Goal: Task Accomplishment & Management: Manage account settings

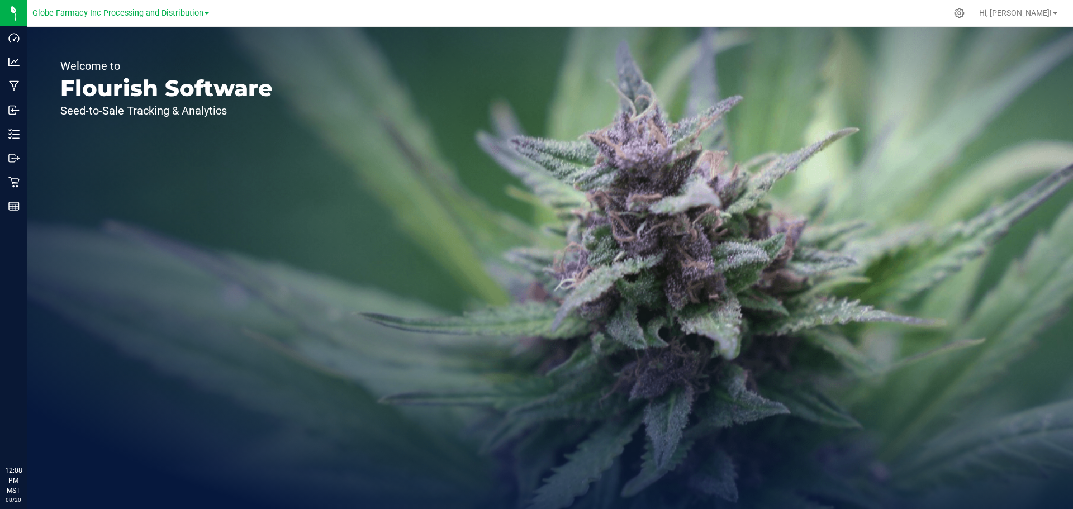
click at [170, 13] on span "Globe Farmacy Inc Processing and Distribution" at bounding box center [117, 13] width 171 height 10
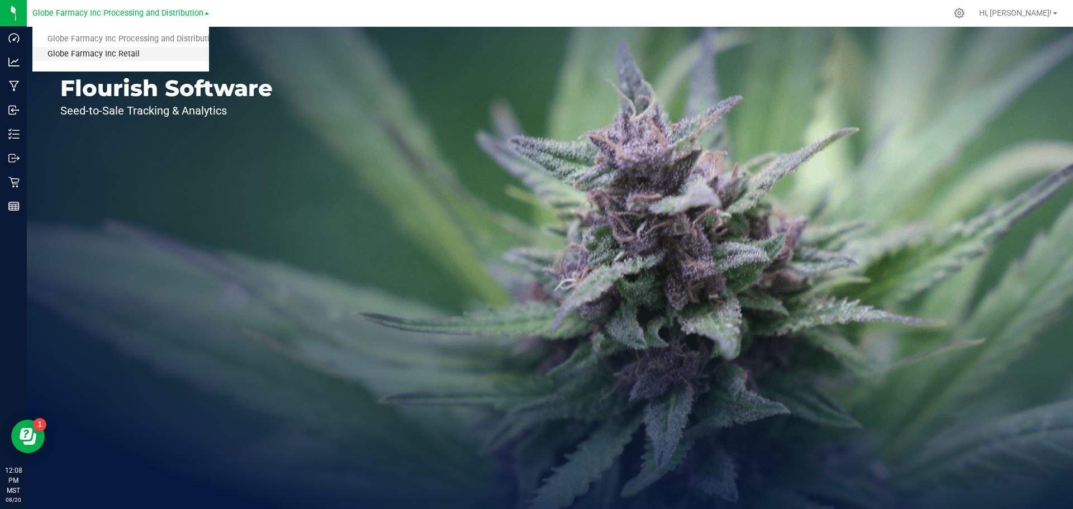
click at [103, 53] on link "Globe Farmacy Inc Retail" at bounding box center [120, 54] width 177 height 15
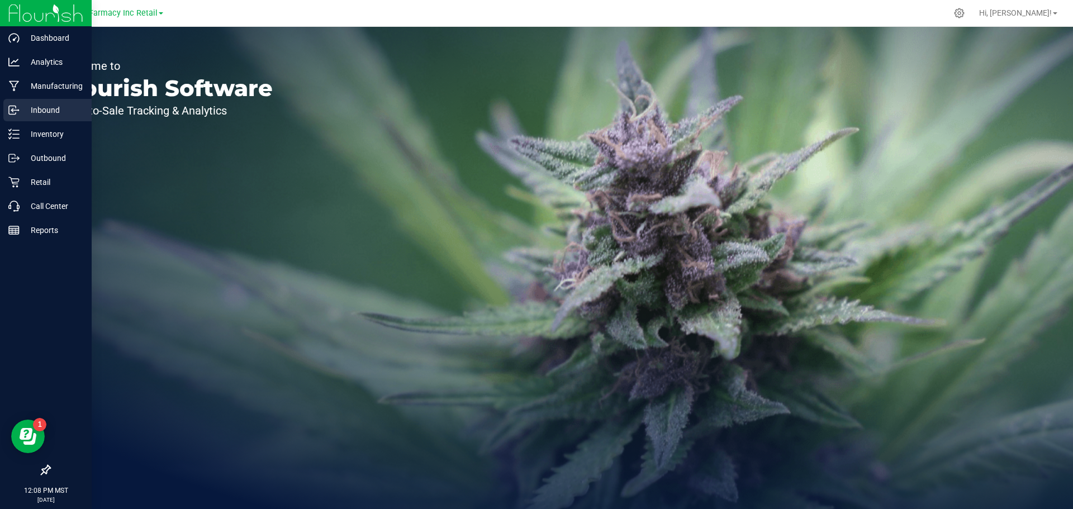
click at [50, 107] on p "Inbound" at bounding box center [53, 109] width 67 height 13
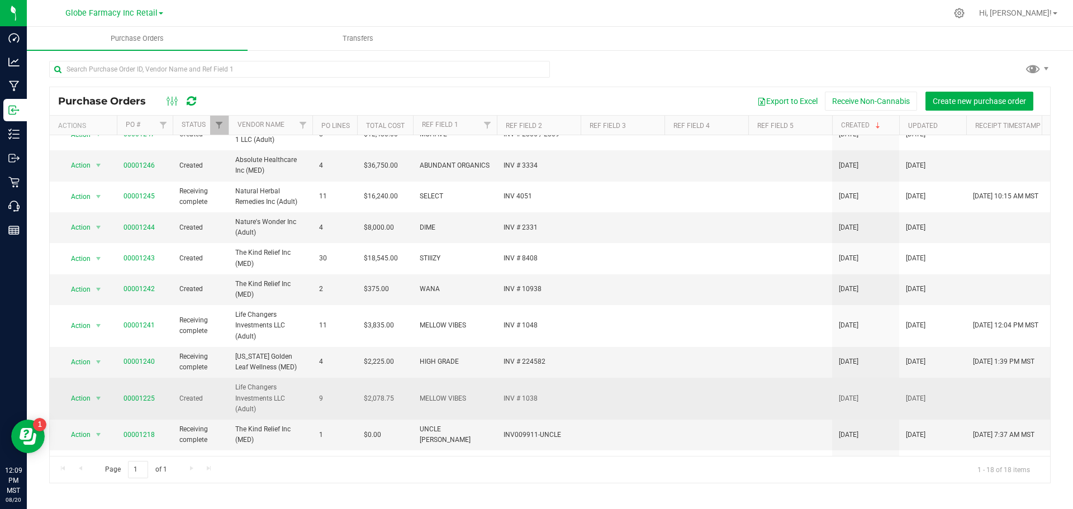
scroll to position [170, 0]
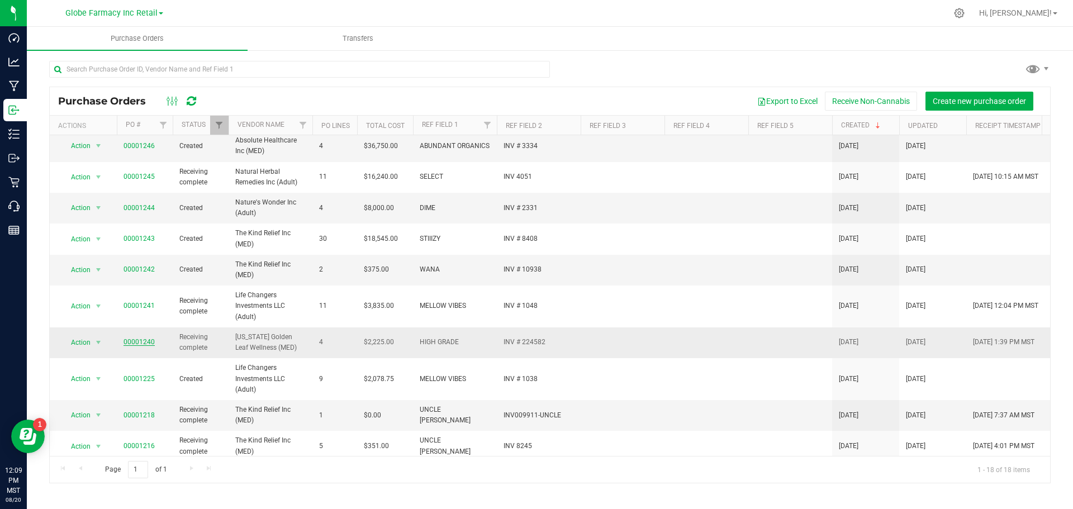
click at [131, 341] on link "00001240" at bounding box center [138, 342] width 31 height 8
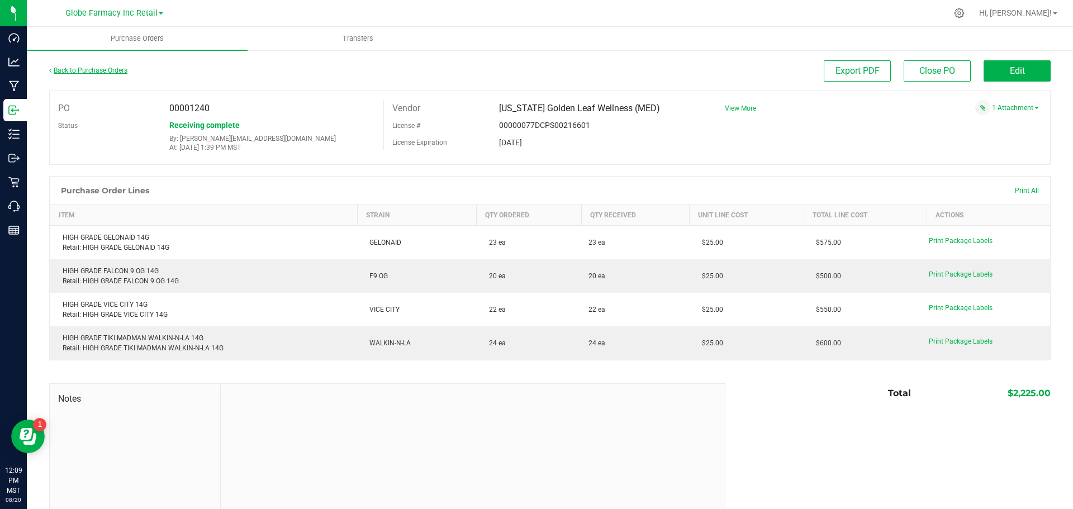
click at [79, 71] on link "Back to Purchase Orders" at bounding box center [88, 70] width 78 height 8
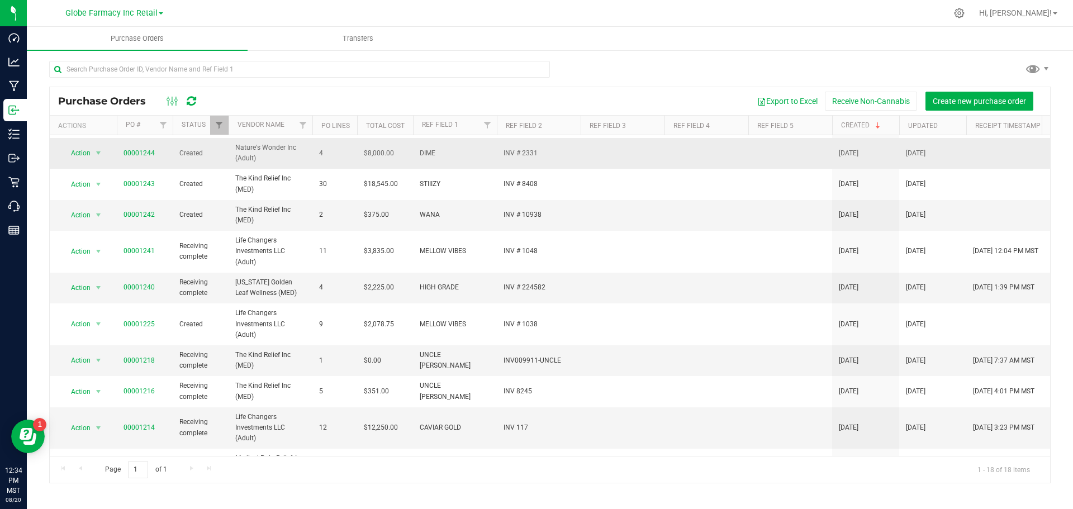
scroll to position [282, 0]
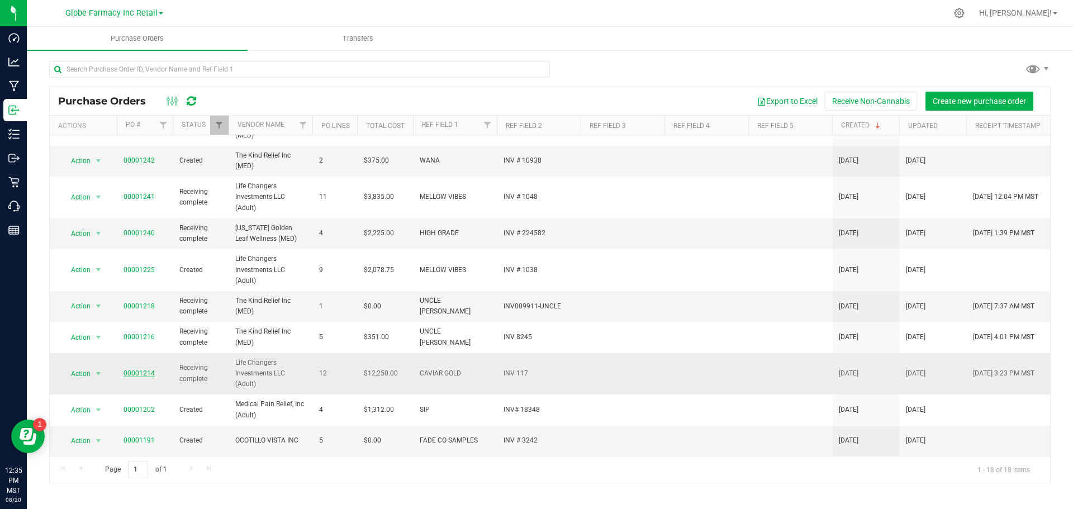
click at [131, 372] on link "00001214" at bounding box center [138, 373] width 31 height 8
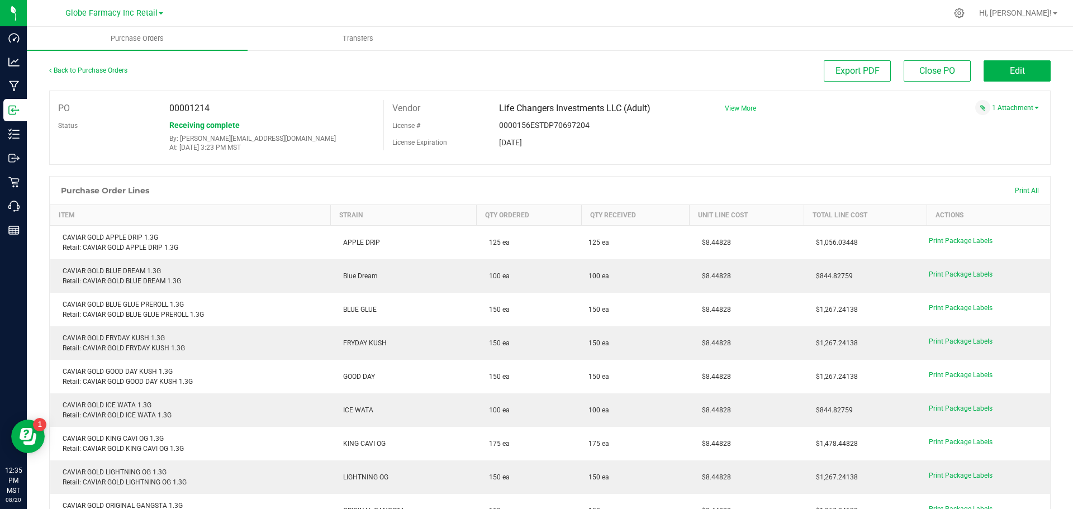
click at [731, 108] on span "View More" at bounding box center [740, 108] width 31 height 8
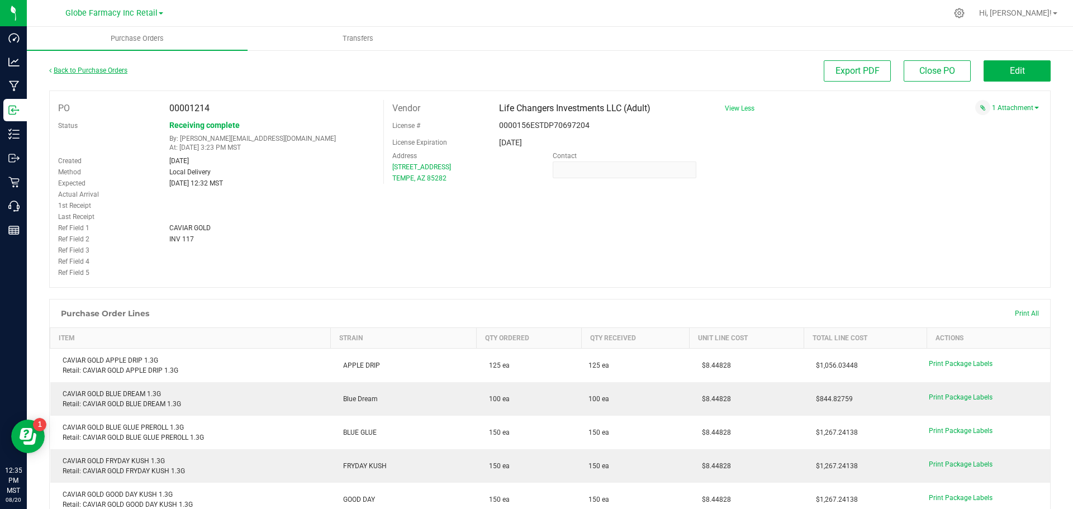
click at [94, 72] on link "Back to Purchase Orders" at bounding box center [88, 70] width 78 height 8
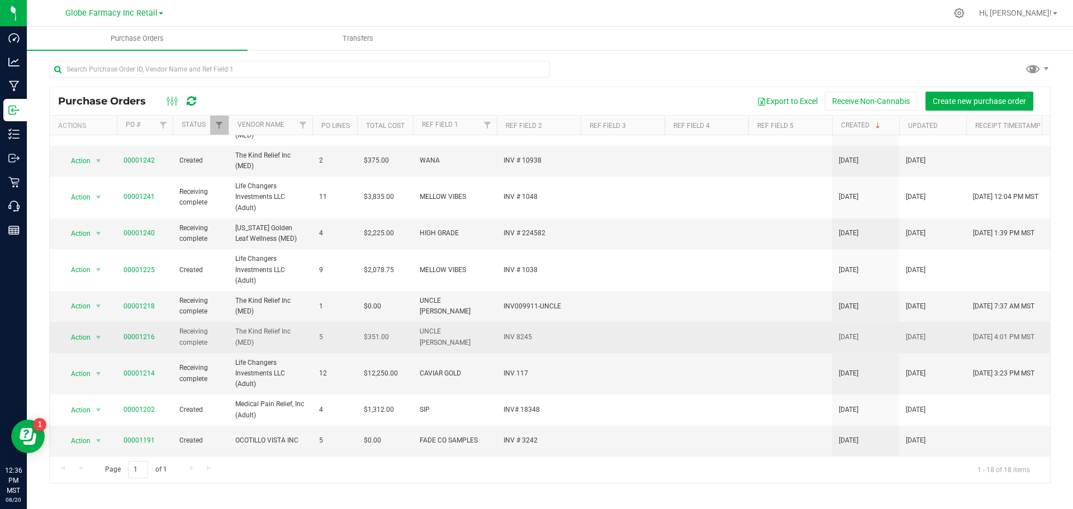
scroll to position [282, 0]
click at [145, 333] on link "00001216" at bounding box center [138, 337] width 31 height 8
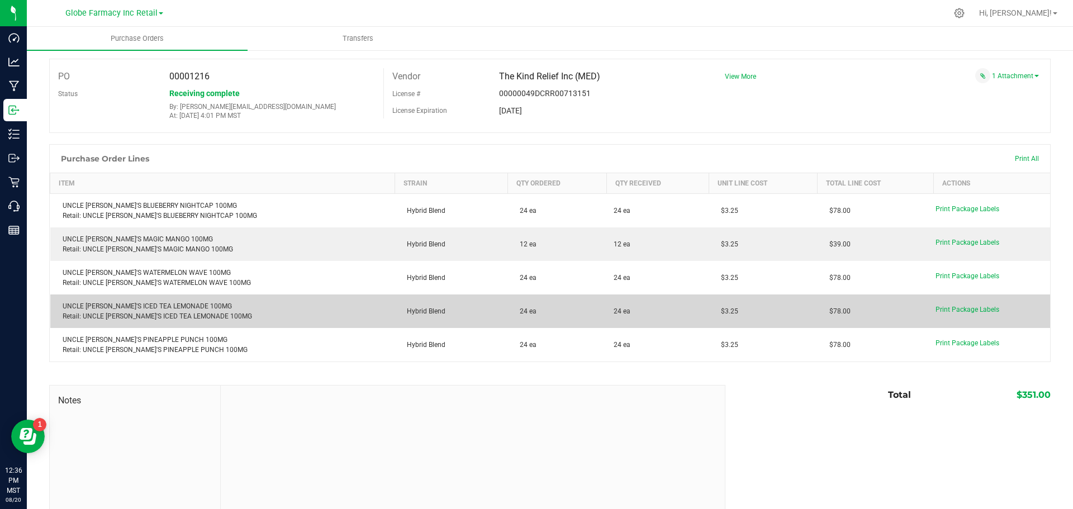
scroll to position [15, 0]
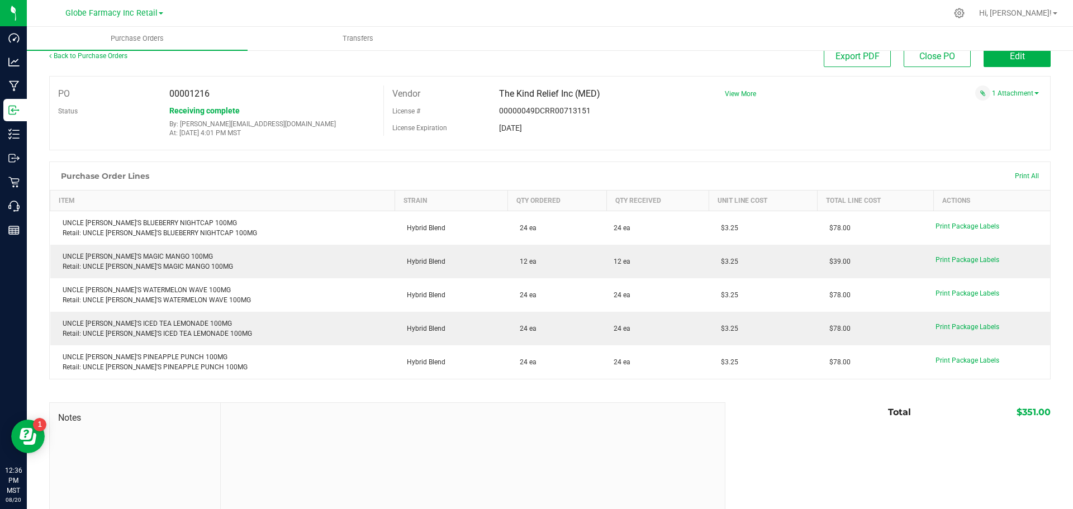
click at [902, 114] on div "PO 00001216 Status Receiving complete By: tylerr@earthshealing.org At: Aug 7, 2…" at bounding box center [549, 113] width 1001 height 74
click at [1013, 93] on link "1 Attachment" at bounding box center [1015, 93] width 47 height 8
click at [948, 106] on span "uncle arnes # 9907 08072025.pdf" at bounding box center [960, 107] width 122 height 7
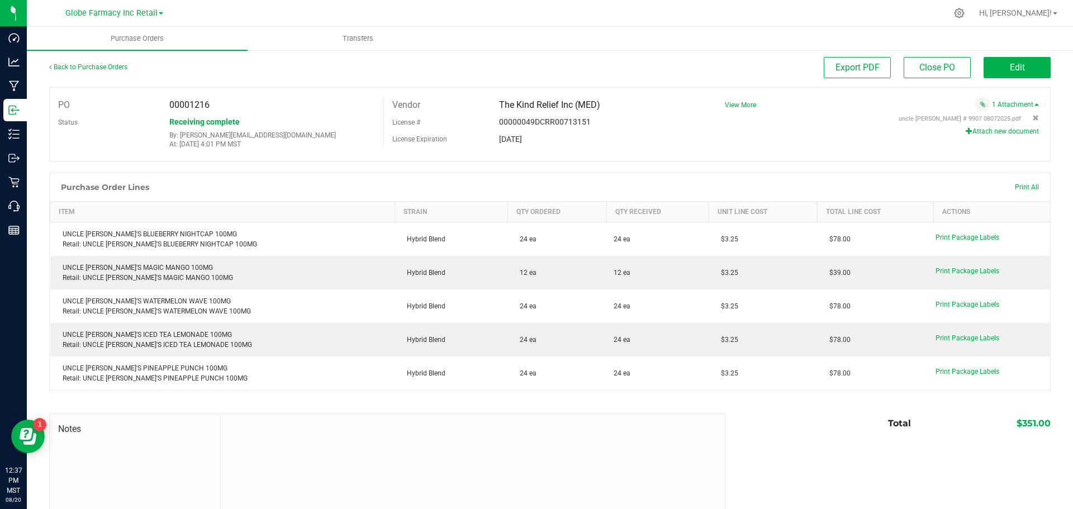
scroll to position [0, 0]
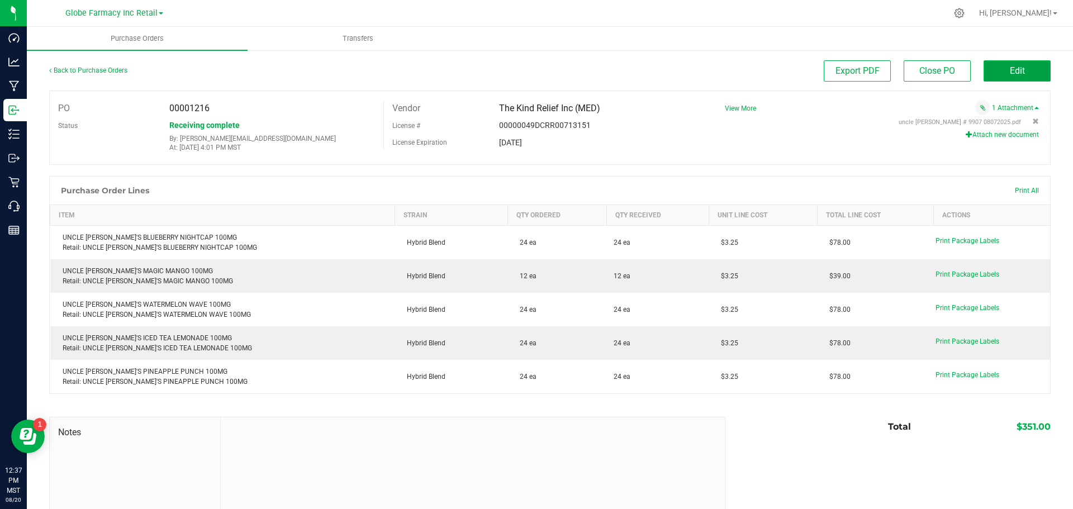
click at [1006, 76] on button "Edit" at bounding box center [1016, 70] width 67 height 21
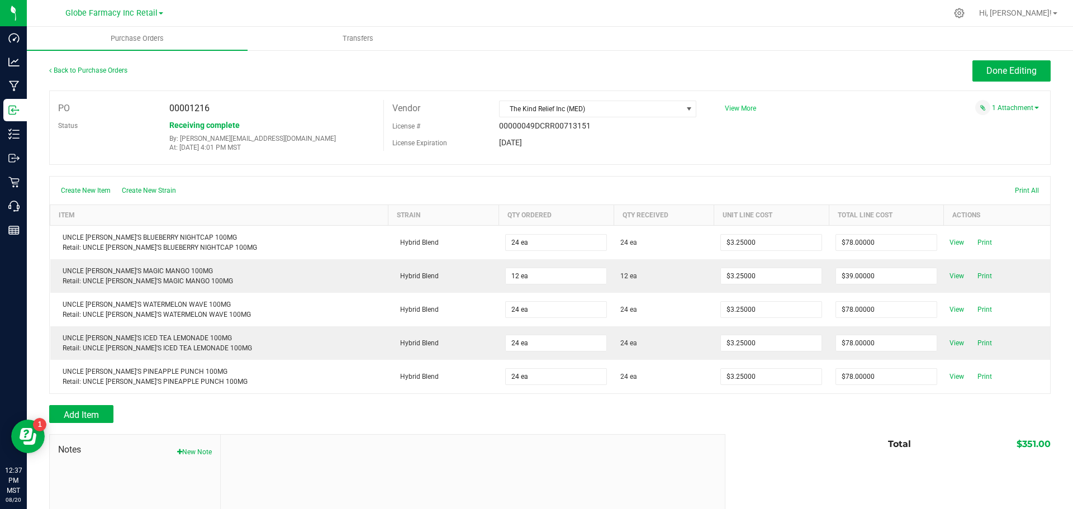
click at [737, 108] on span "View More" at bounding box center [740, 108] width 31 height 8
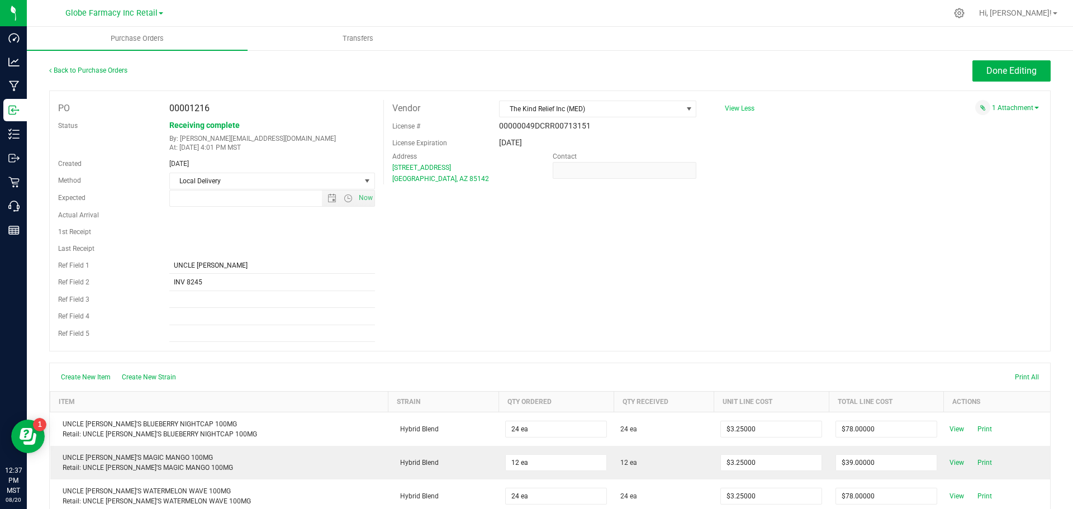
type input "8/7/2025 3:26 PM"
drag, startPoint x: 210, startPoint y: 288, endPoint x: 125, endPoint y: 288, distance: 85.5
click at [125, 288] on div "Ref Field 2 INV 8245" at bounding box center [217, 282] width 334 height 17
type input "INV009907-UNCLE"
click at [1006, 70] on span "Done Editing" at bounding box center [1011, 70] width 50 height 11
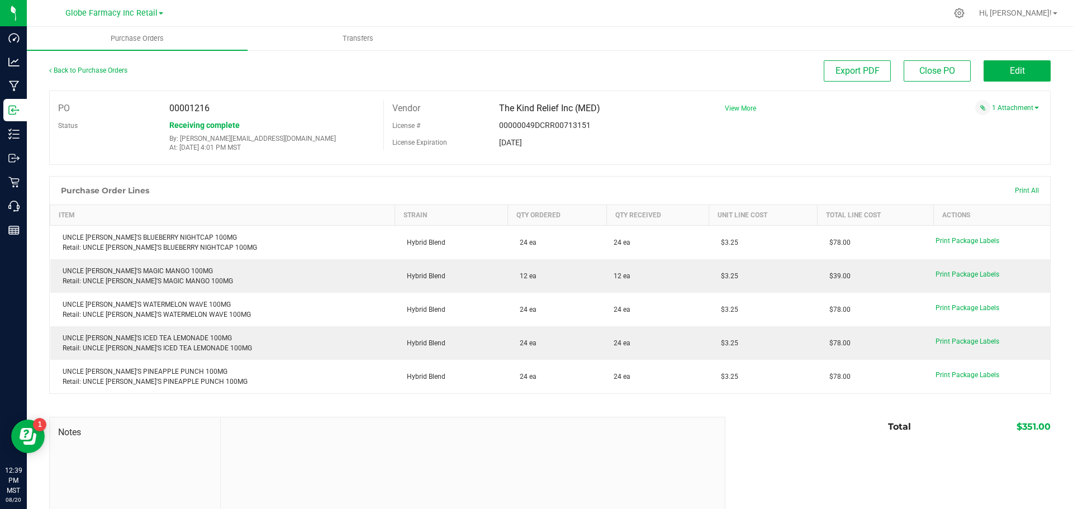
click at [733, 107] on span "View More" at bounding box center [740, 108] width 31 height 8
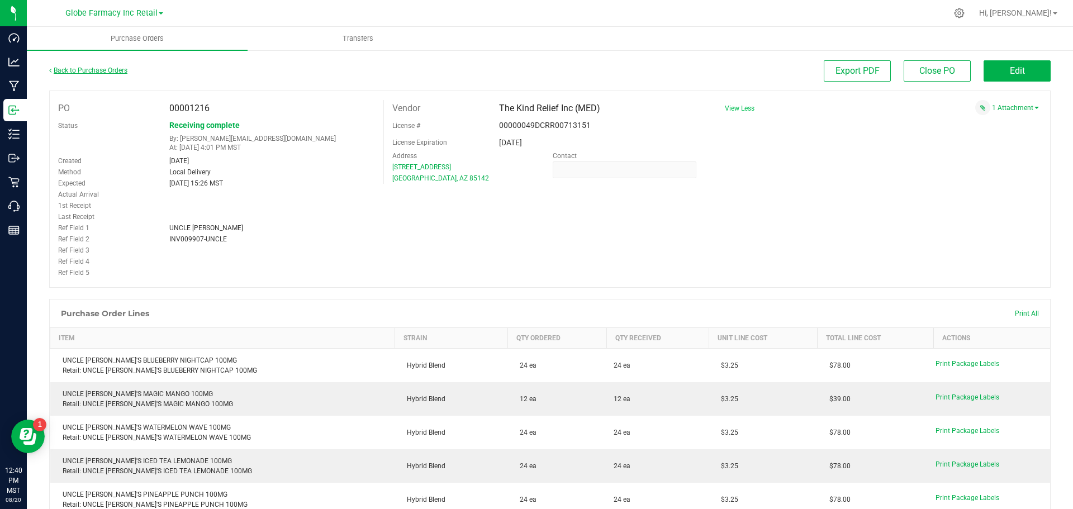
click at [107, 70] on link "Back to Purchase Orders" at bounding box center [88, 70] width 78 height 8
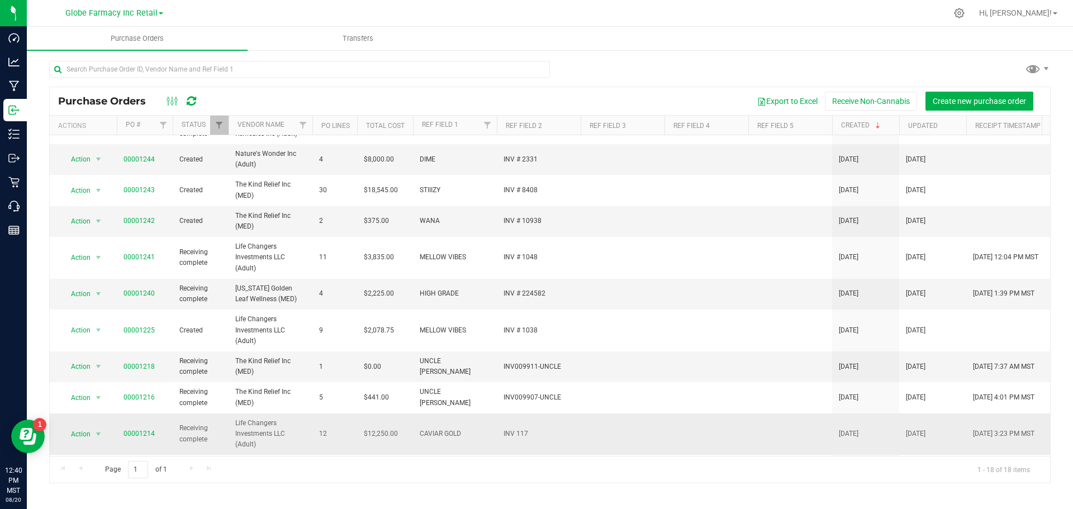
scroll to position [282, 0]
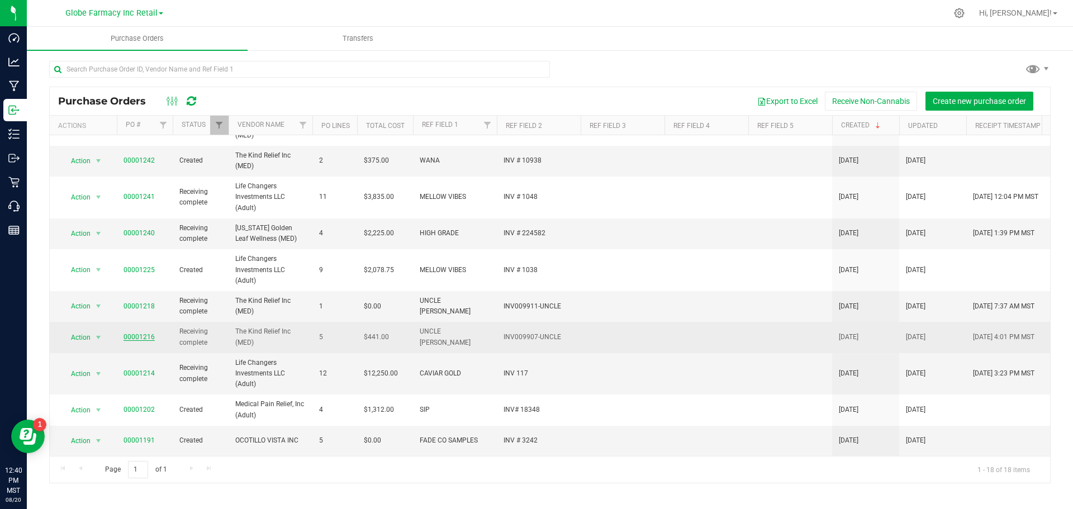
click at [141, 333] on link "00001216" at bounding box center [138, 337] width 31 height 8
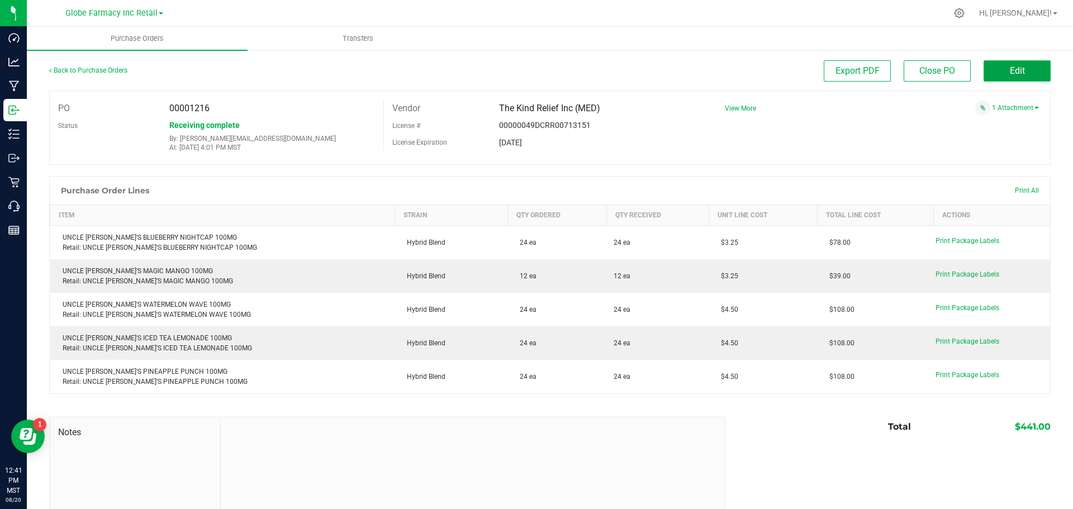
click at [1010, 70] on span "Edit" at bounding box center [1017, 70] width 15 height 11
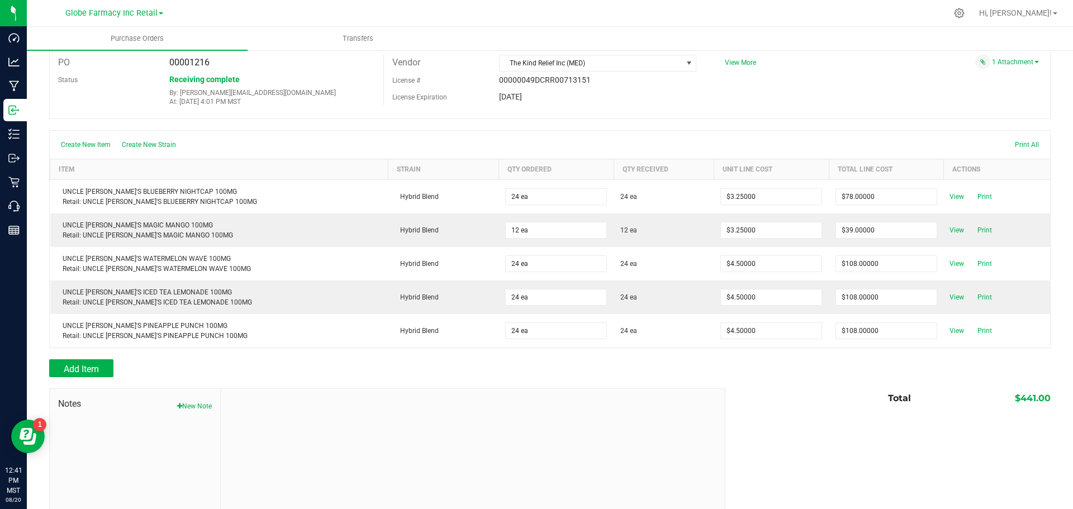
scroll to position [88, 0]
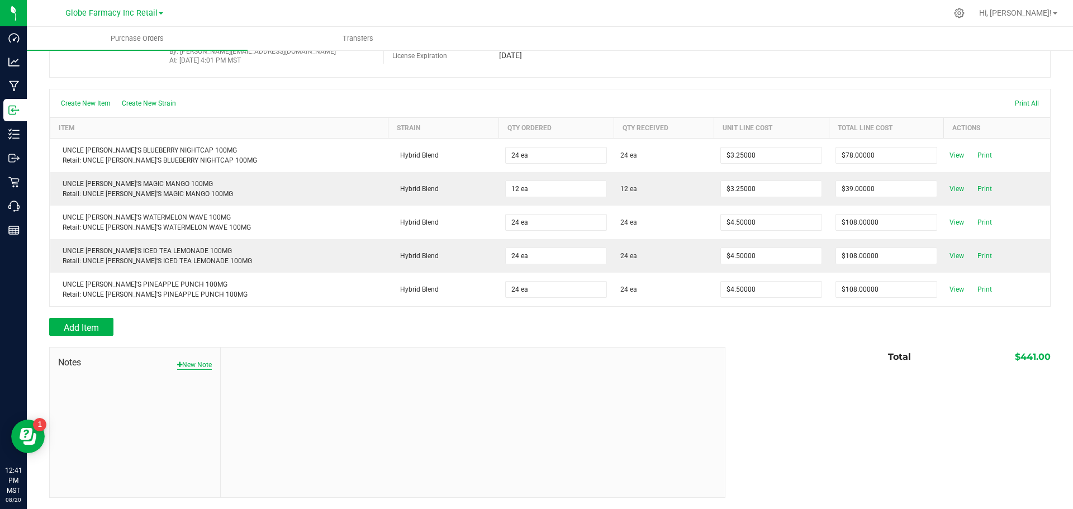
click at [190, 365] on button "New Note" at bounding box center [194, 365] width 35 height 10
click at [271, 394] on input "Note Title" at bounding box center [472, 391] width 487 height 17
type input "Docusign"
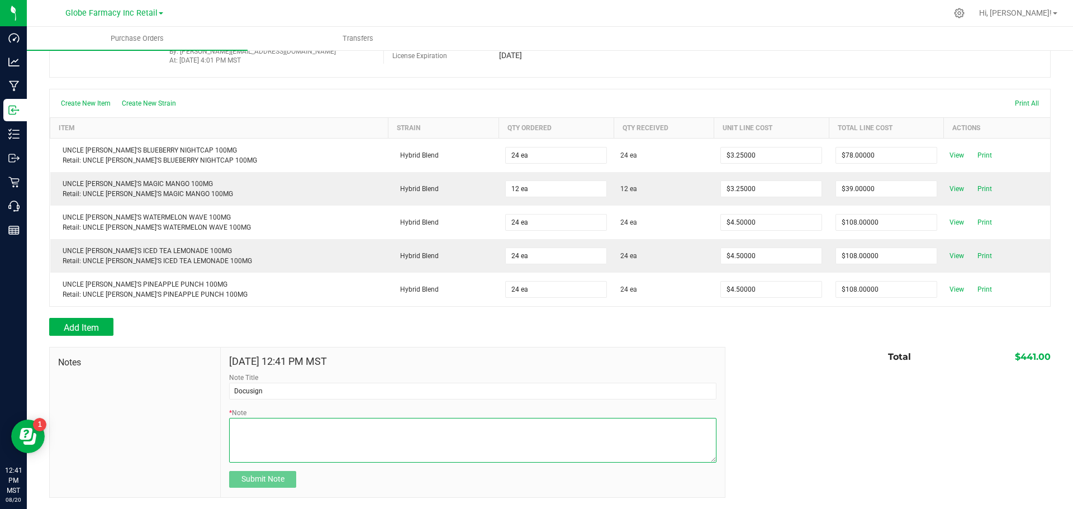
click at [305, 440] on textarea "* Note" at bounding box center [472, 440] width 487 height 45
type textarea "441.00"
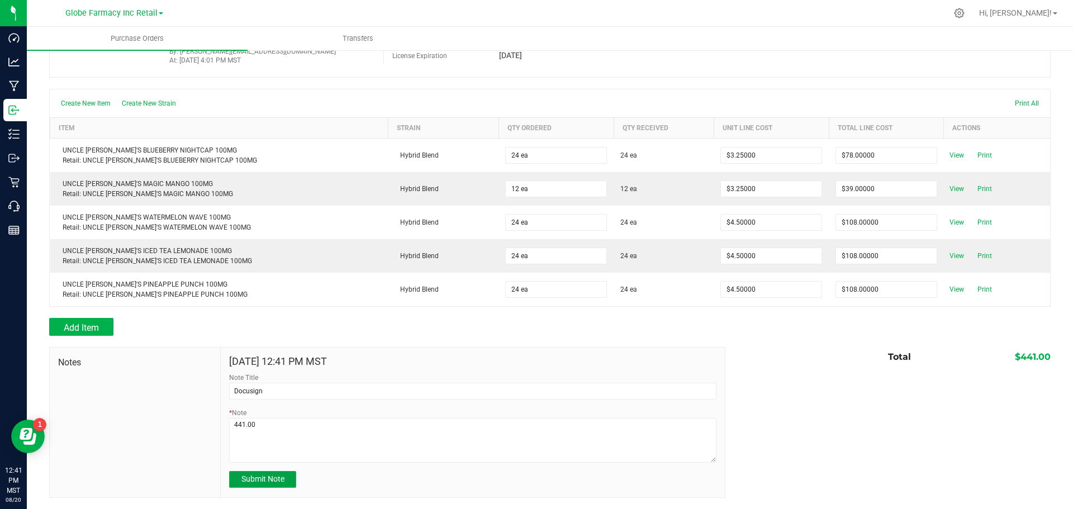
click at [277, 476] on span "Submit Note" at bounding box center [262, 478] width 43 height 9
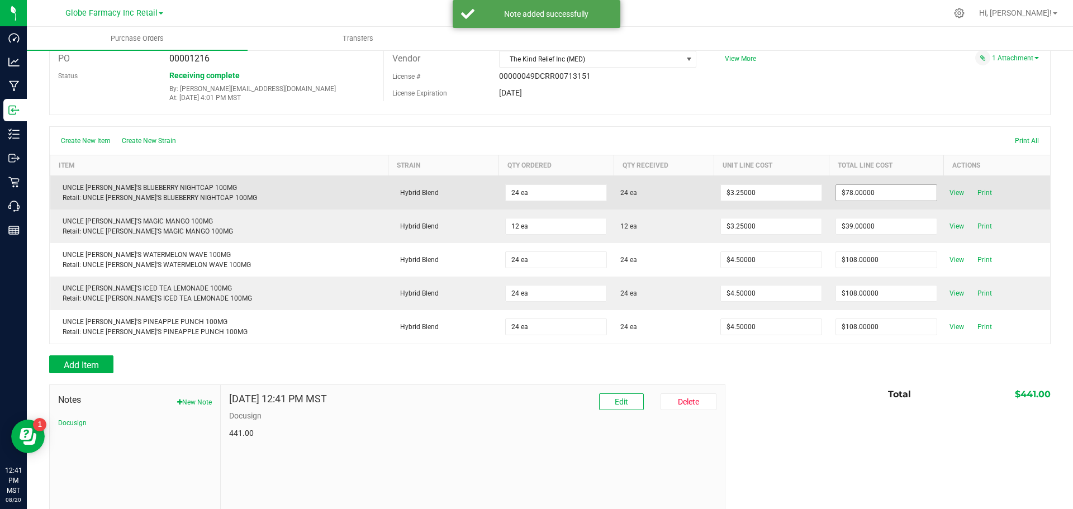
scroll to position [0, 0]
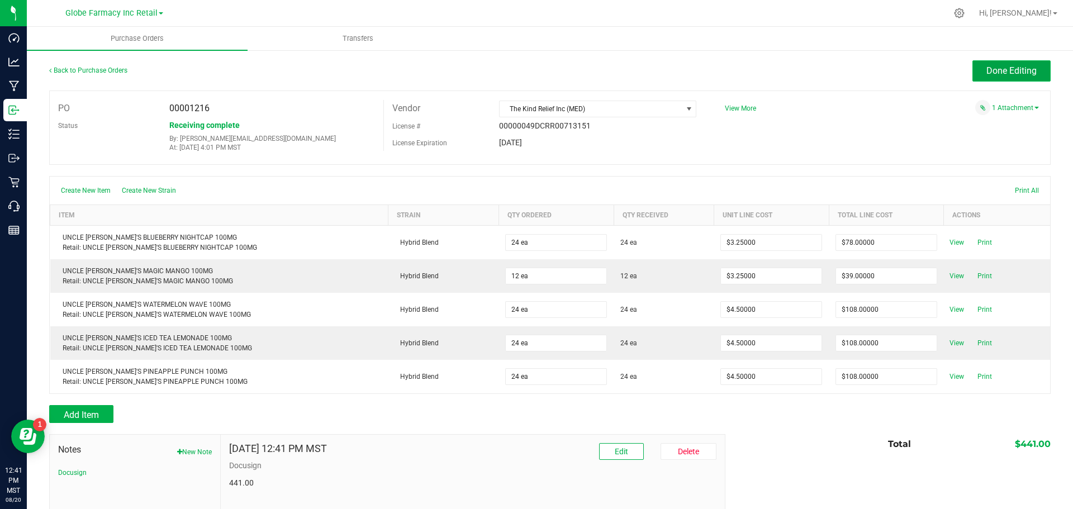
click at [986, 75] on span "Done Editing" at bounding box center [1011, 70] width 50 height 11
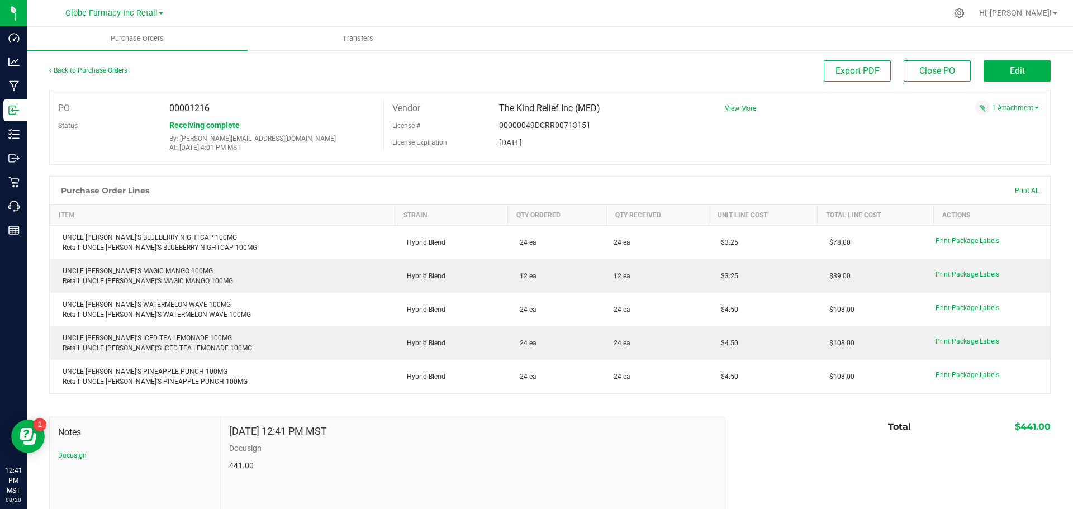
click at [733, 107] on span "View More" at bounding box center [740, 108] width 31 height 8
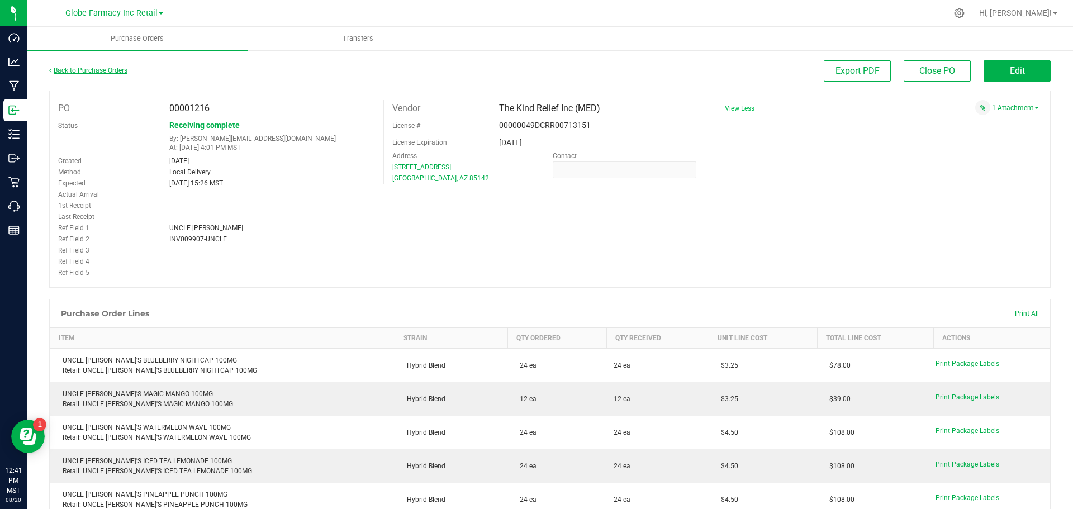
click at [109, 69] on link "Back to Purchase Orders" at bounding box center [88, 70] width 78 height 8
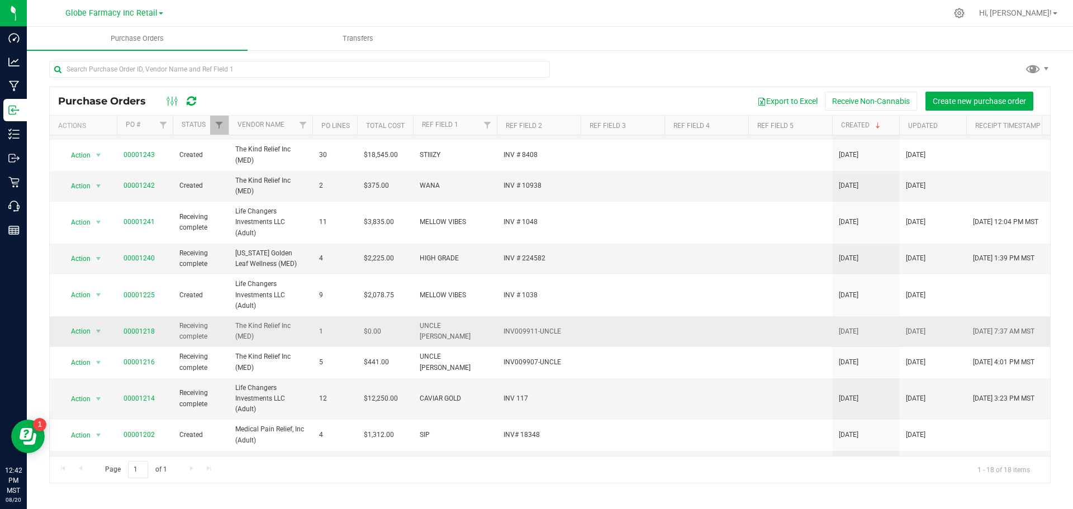
scroll to position [282, 0]
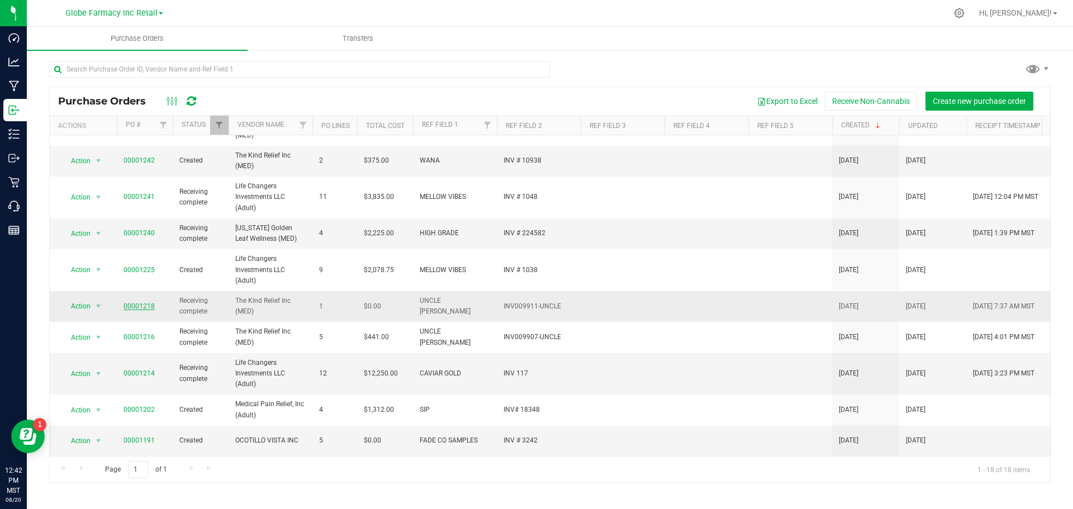
click at [141, 304] on link "00001218" at bounding box center [138, 306] width 31 height 8
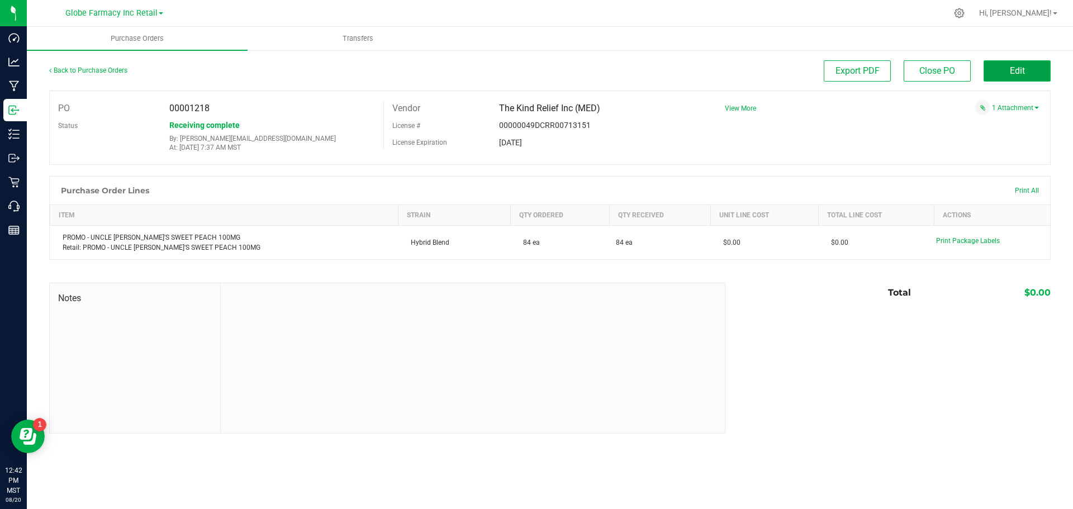
click at [1010, 75] on span "Edit" at bounding box center [1017, 70] width 15 height 11
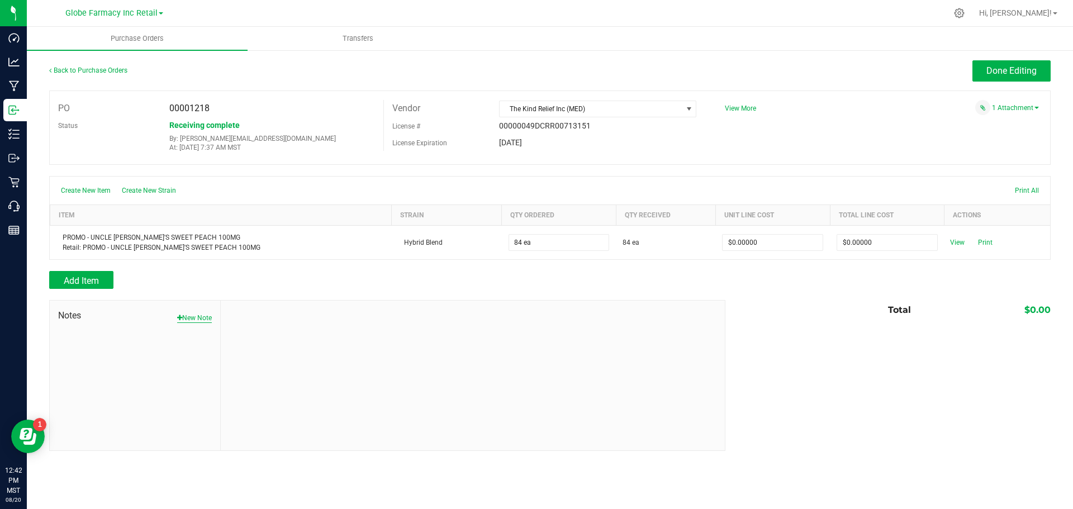
click at [191, 317] on button "New Note" at bounding box center [194, 318] width 35 height 10
click at [268, 351] on input "Note Title" at bounding box center [472, 344] width 487 height 17
type input "Docusign approved AP entered"
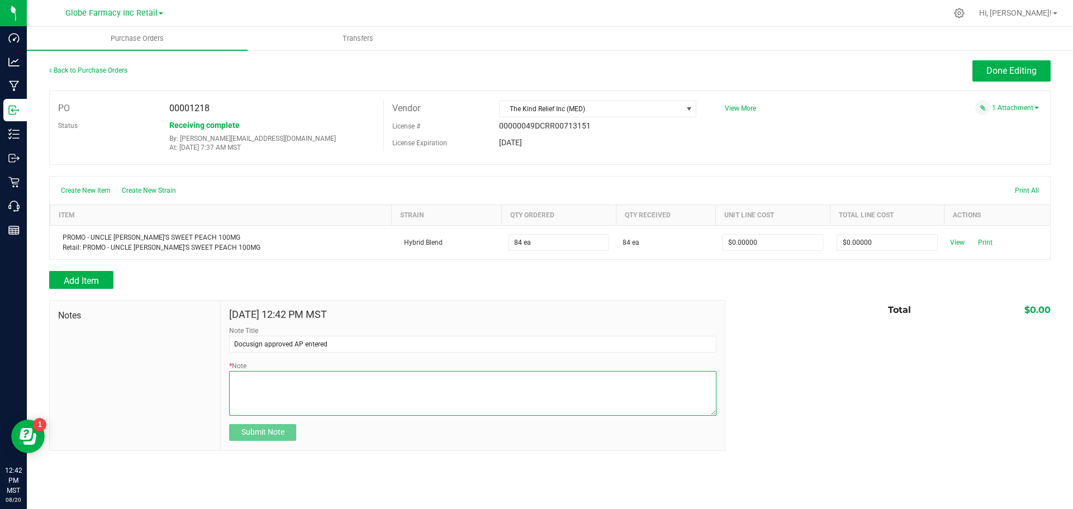
click at [270, 400] on textarea "* Note" at bounding box center [472, 393] width 487 height 45
type textarea "."
type textarea "0.00"
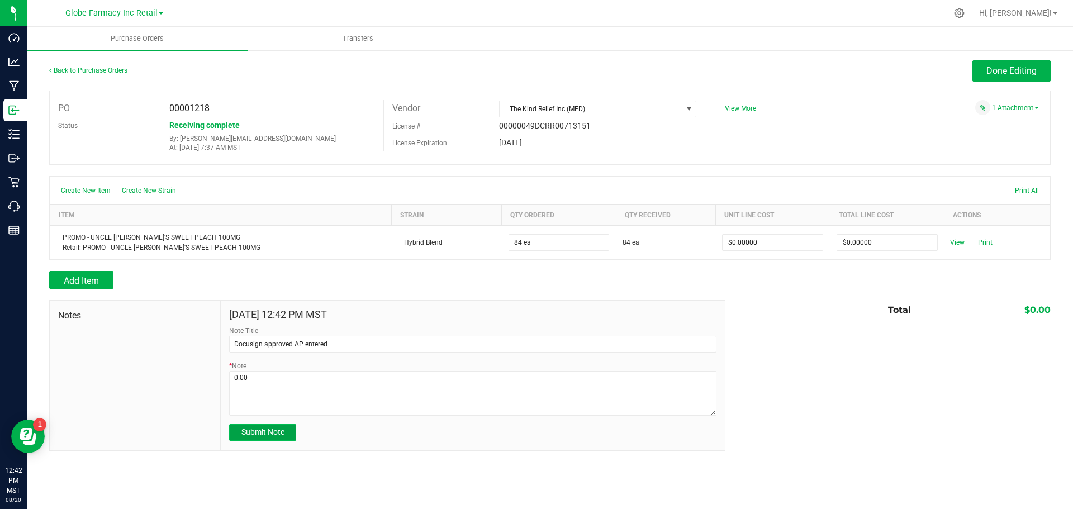
click at [282, 430] on span "Submit Note" at bounding box center [262, 431] width 43 height 9
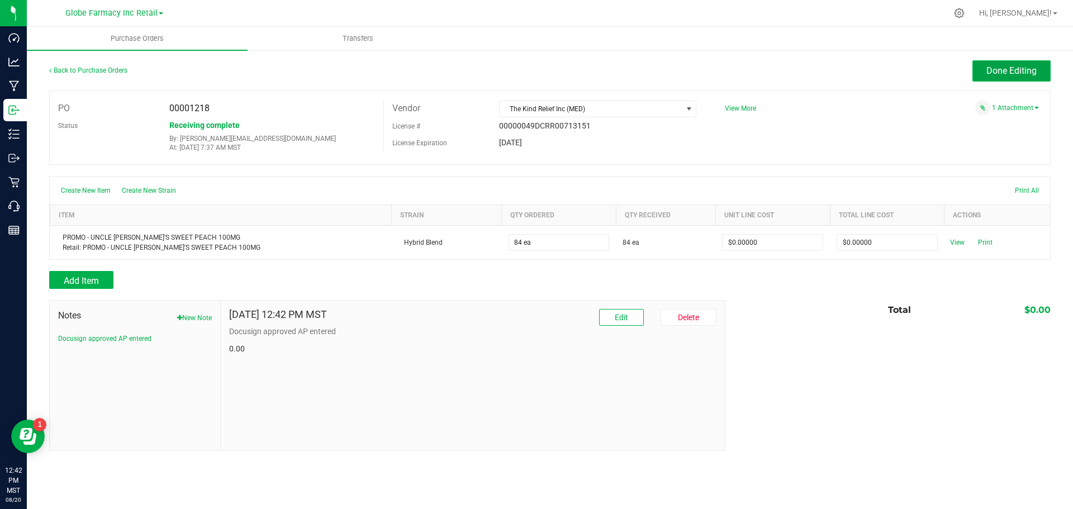
click at [997, 71] on span "Done Editing" at bounding box center [1011, 70] width 50 height 11
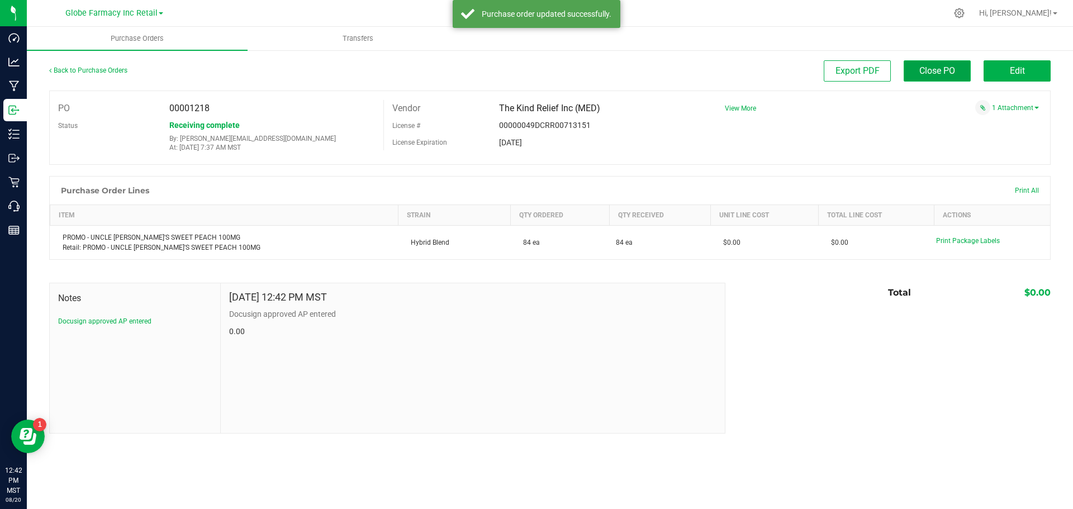
click at [945, 72] on span "Close PO" at bounding box center [937, 70] width 36 height 11
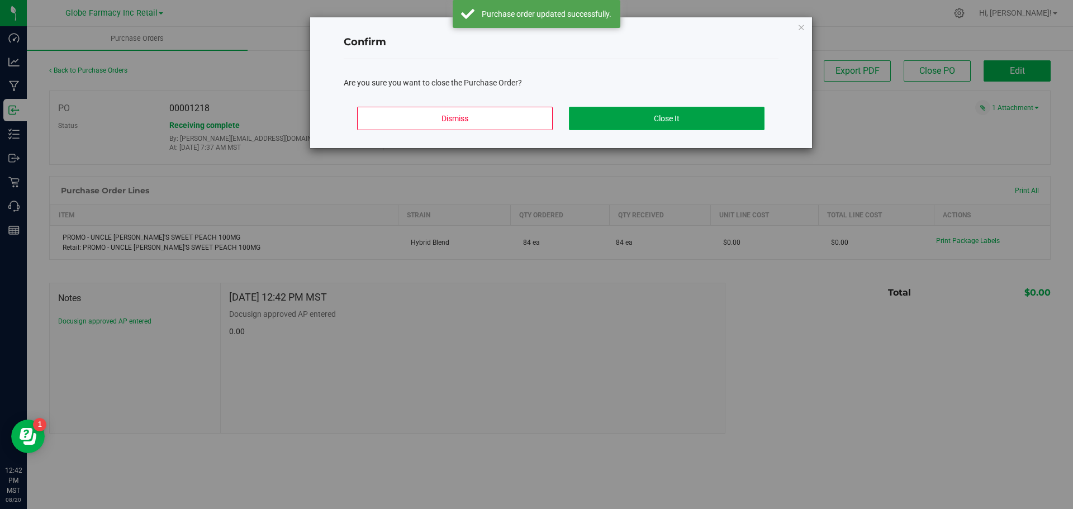
click at [612, 124] on button "Close It" at bounding box center [667, 118] width 196 height 23
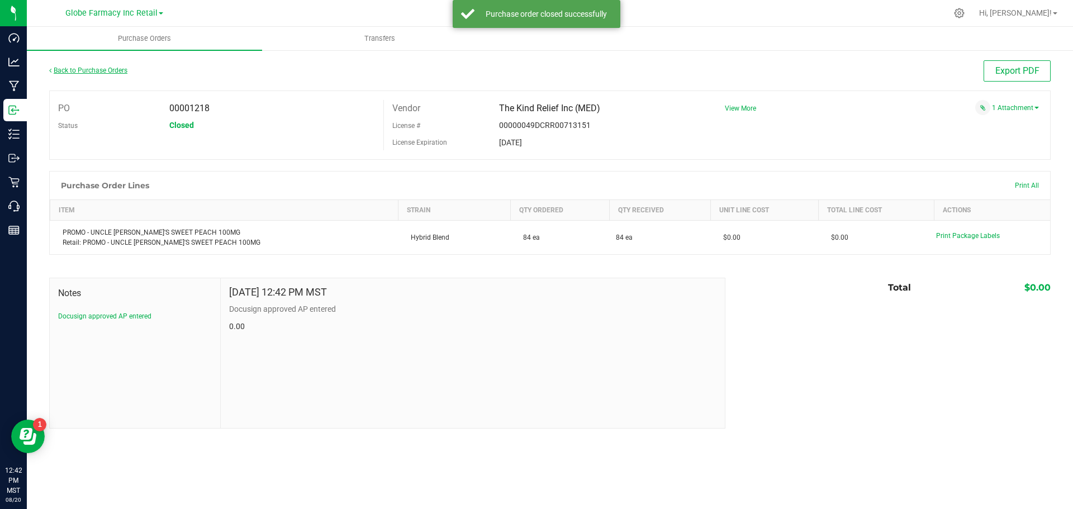
click at [83, 68] on link "Back to Purchase Orders" at bounding box center [88, 70] width 78 height 8
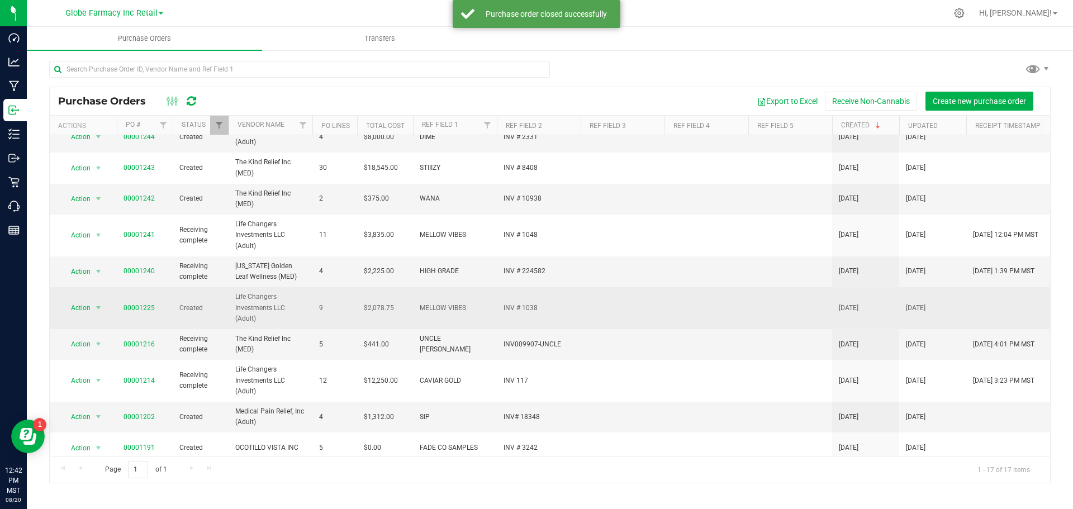
scroll to position [250, 0]
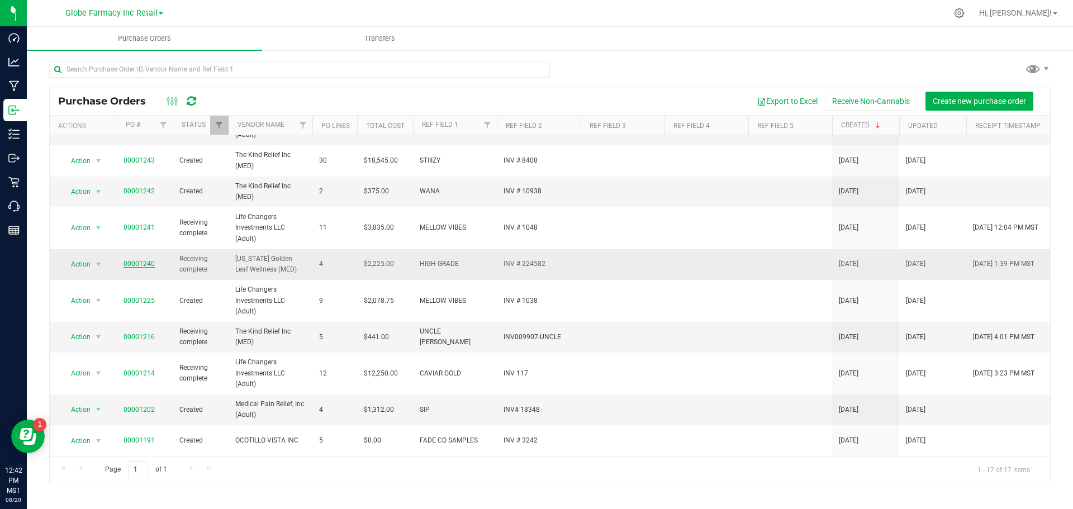
click at [136, 260] on link "00001240" at bounding box center [138, 264] width 31 height 8
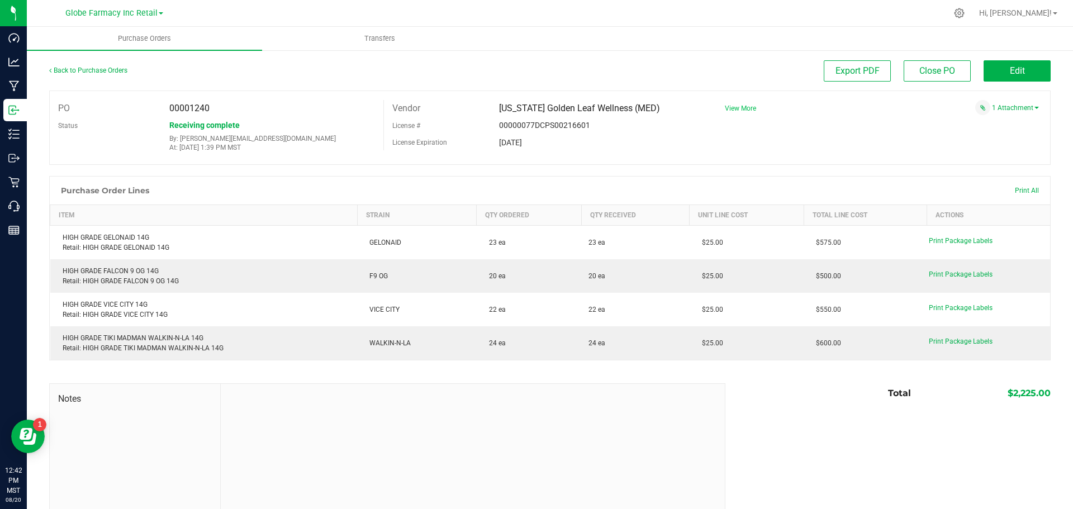
click at [739, 108] on span "View More" at bounding box center [740, 108] width 31 height 8
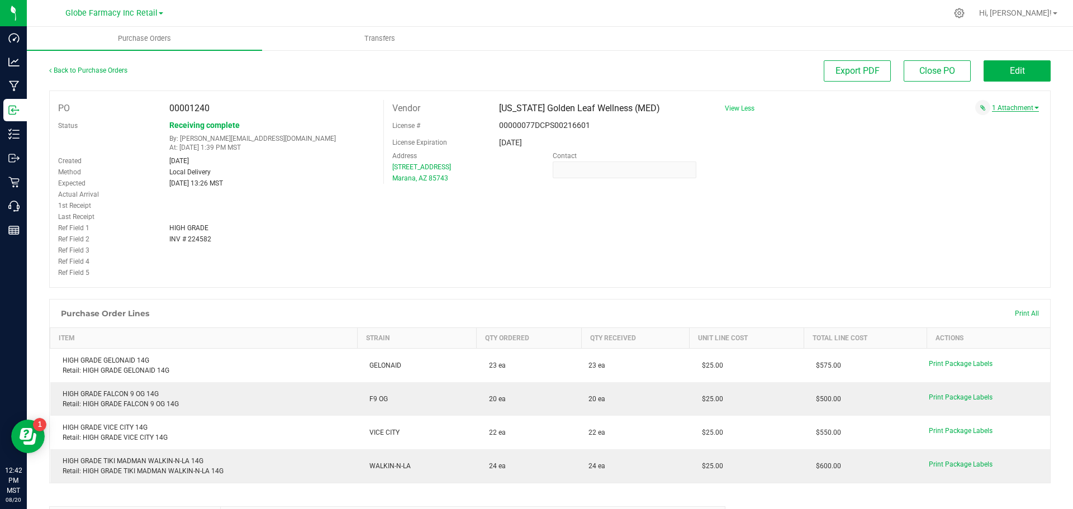
click at [1011, 106] on link "1 Attachment" at bounding box center [1015, 108] width 47 height 8
click at [983, 120] on span "HIGH GRADE INV # 224852 .pdf" at bounding box center [977, 121] width 87 height 7
click at [994, 65] on button "Edit" at bounding box center [1016, 70] width 67 height 21
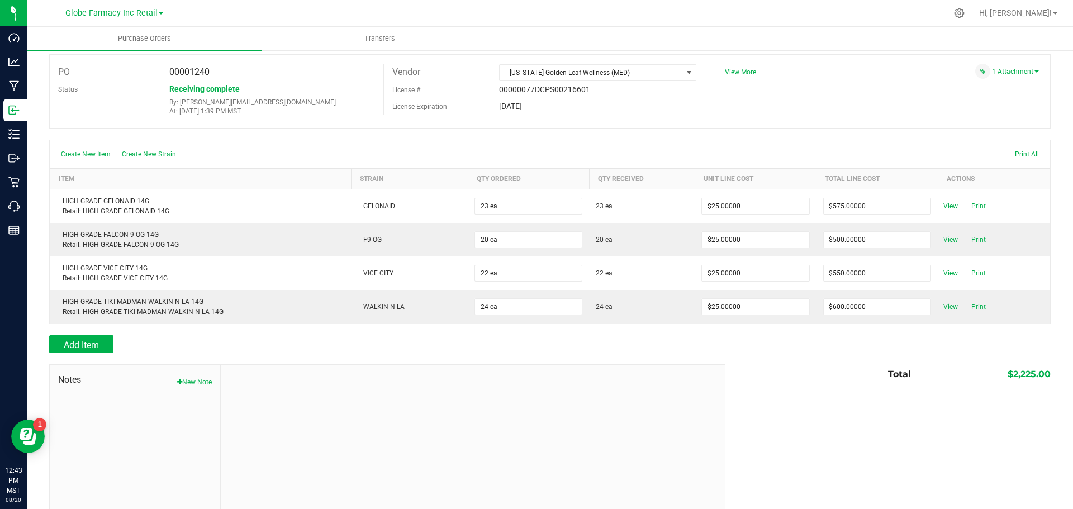
scroll to position [54, 0]
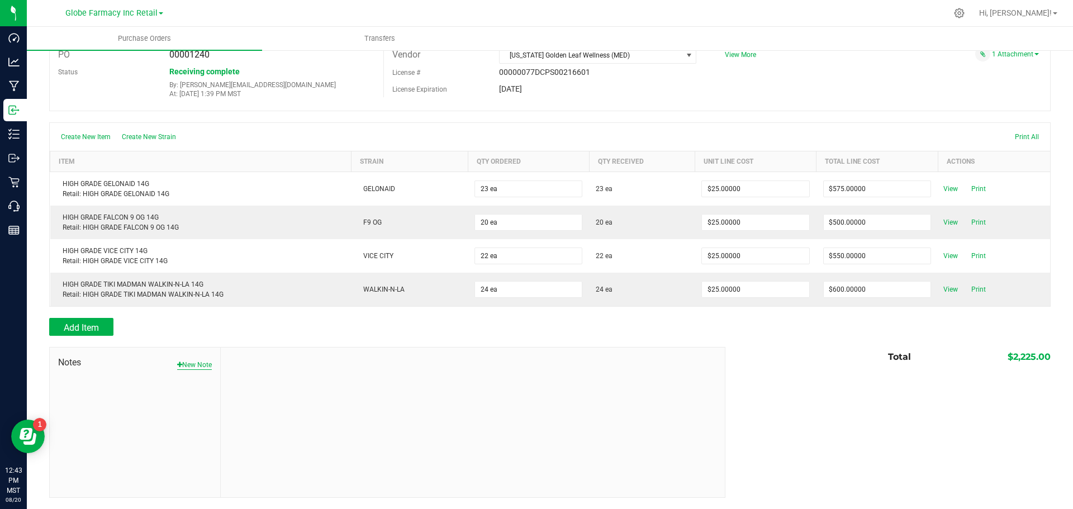
click at [189, 366] on button "New Note" at bounding box center [194, 365] width 35 height 10
click at [265, 393] on input "Note Title" at bounding box center [472, 391] width 487 height 17
type input "Docusign"
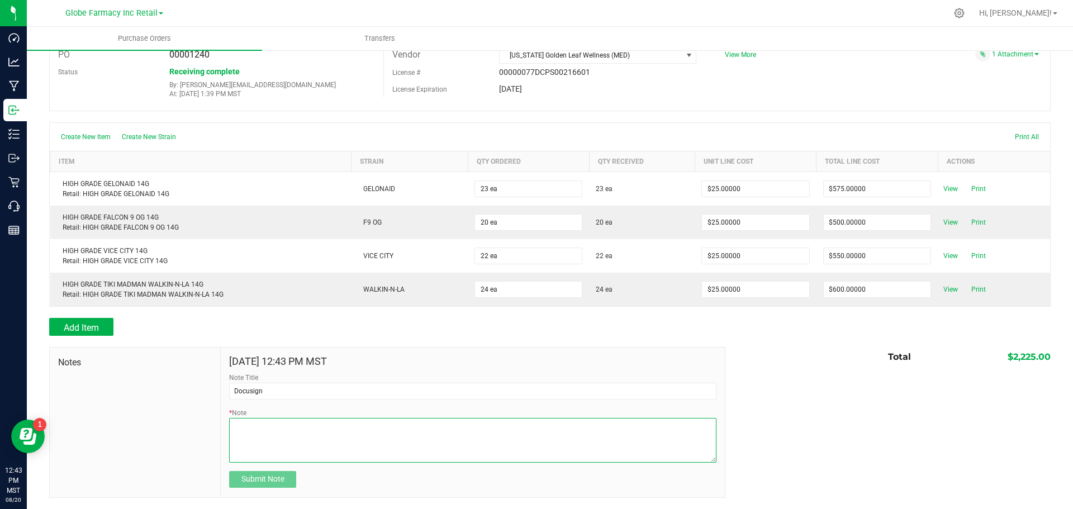
click at [298, 438] on textarea "* Note" at bounding box center [472, 440] width 487 height 45
type textarea "2225.00"
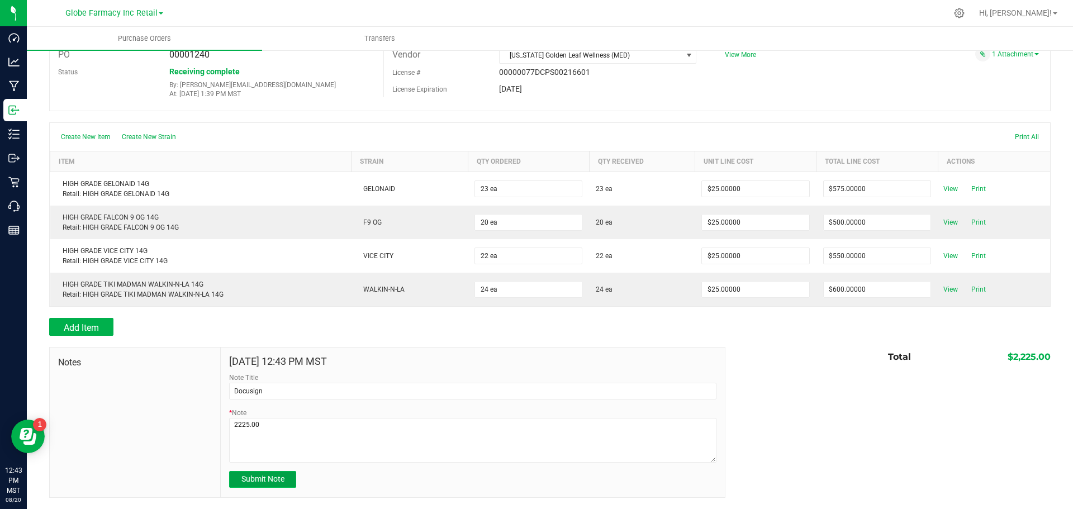
click at [248, 479] on span "Submit Note" at bounding box center [262, 478] width 43 height 9
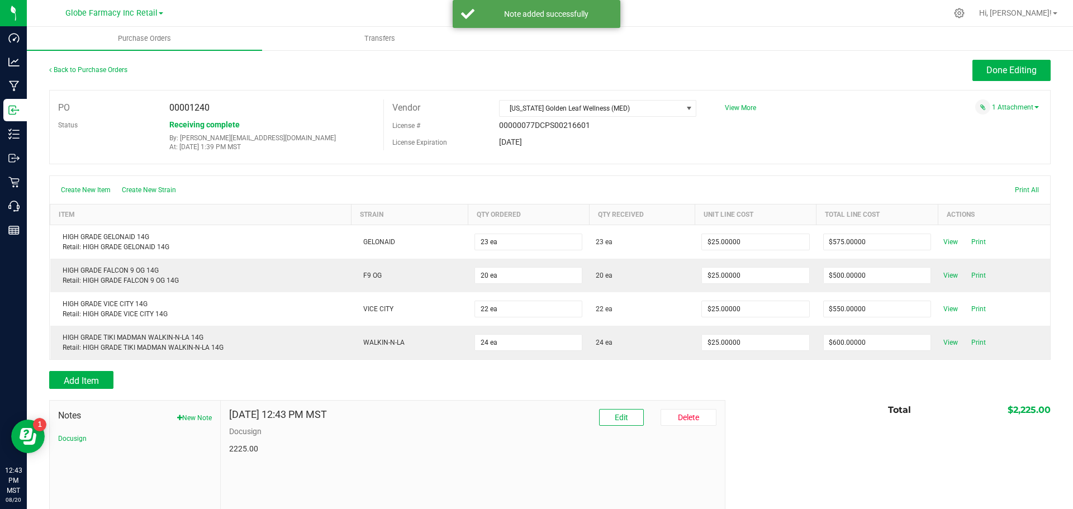
scroll to position [0, 0]
click at [738, 103] on span "View More" at bounding box center [740, 108] width 31 height 17
click at [734, 108] on span "View More" at bounding box center [740, 108] width 31 height 8
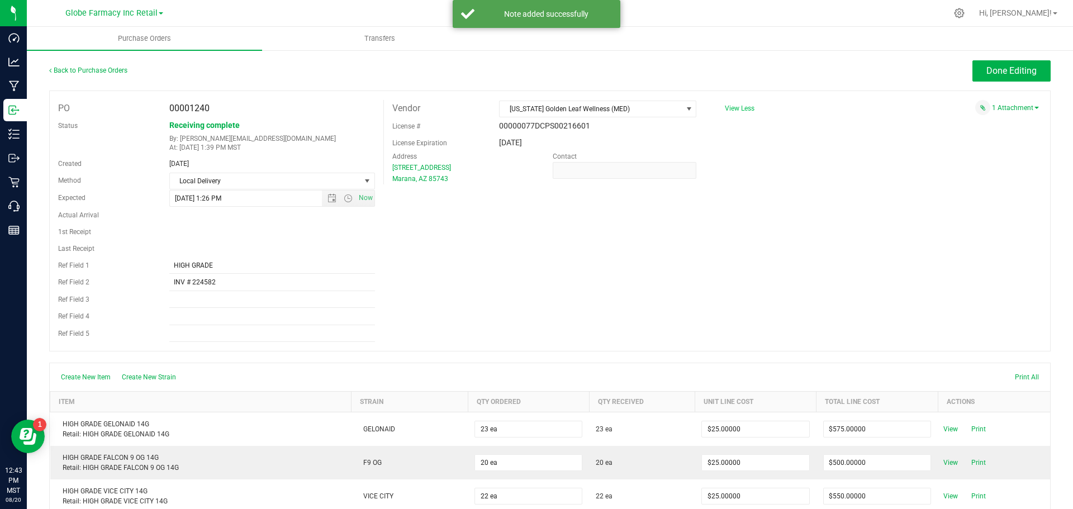
click at [734, 108] on span "View Less" at bounding box center [740, 108] width 30 height 8
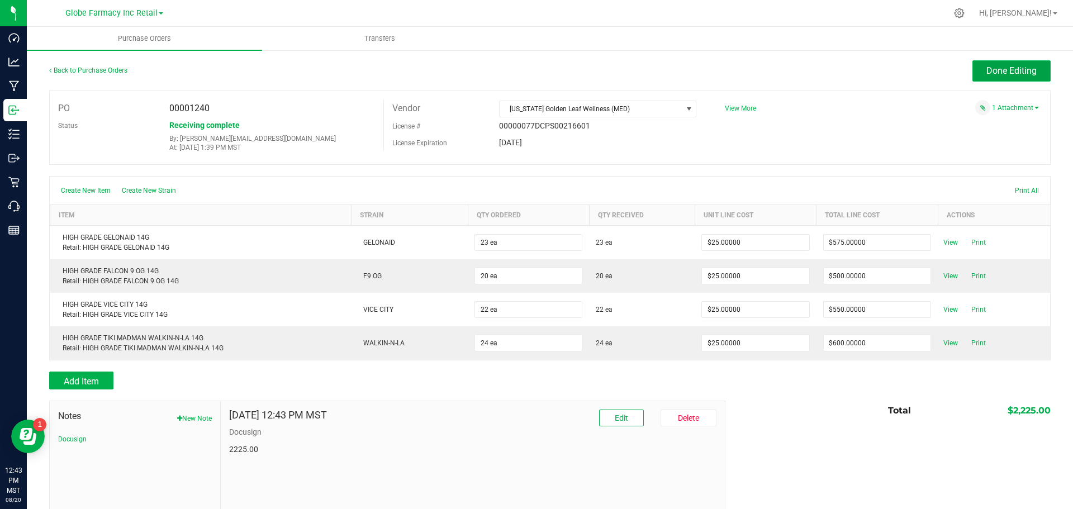
click at [1008, 73] on span "Done Editing" at bounding box center [1011, 70] width 50 height 11
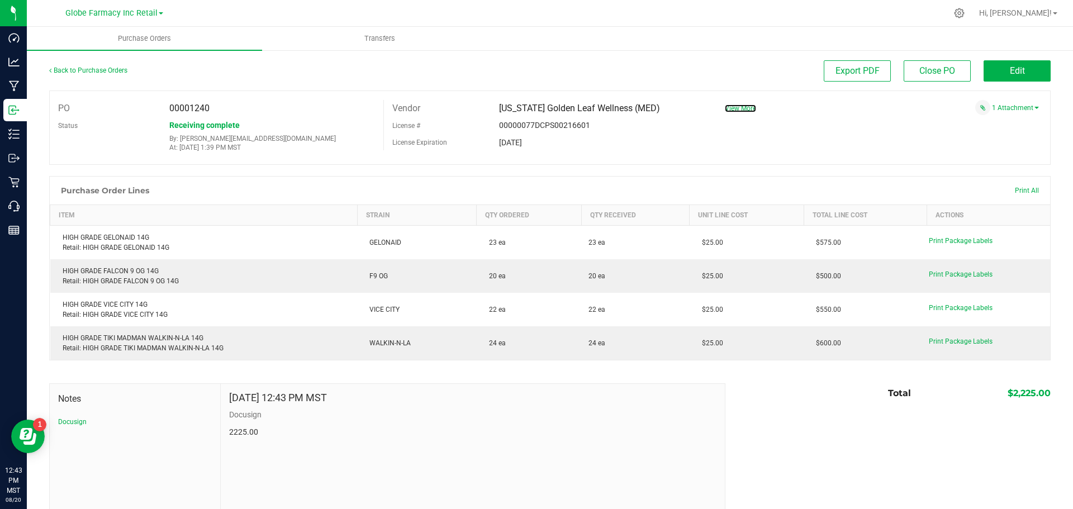
drag, startPoint x: 733, startPoint y: 108, endPoint x: 682, endPoint y: 135, distance: 57.5
click at [733, 108] on span "View More" at bounding box center [740, 108] width 31 height 8
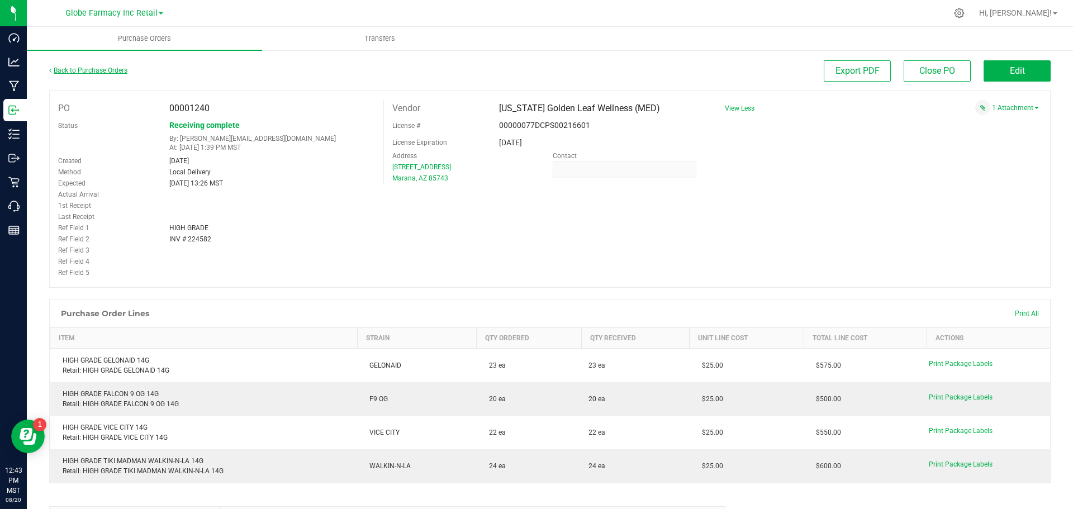
click at [79, 68] on link "Back to Purchase Orders" at bounding box center [88, 70] width 78 height 8
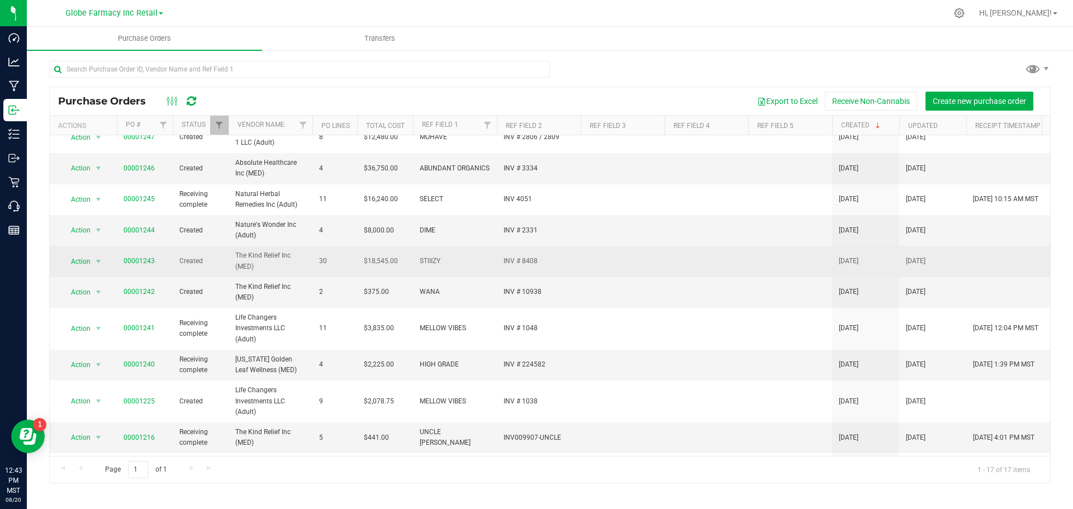
scroll to position [168, 0]
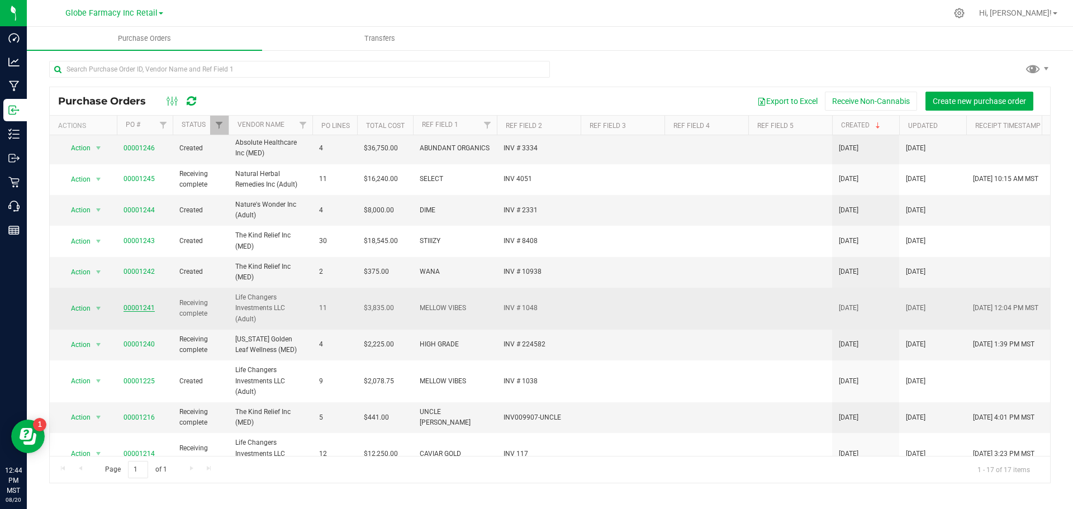
click at [141, 309] on link "00001241" at bounding box center [138, 308] width 31 height 8
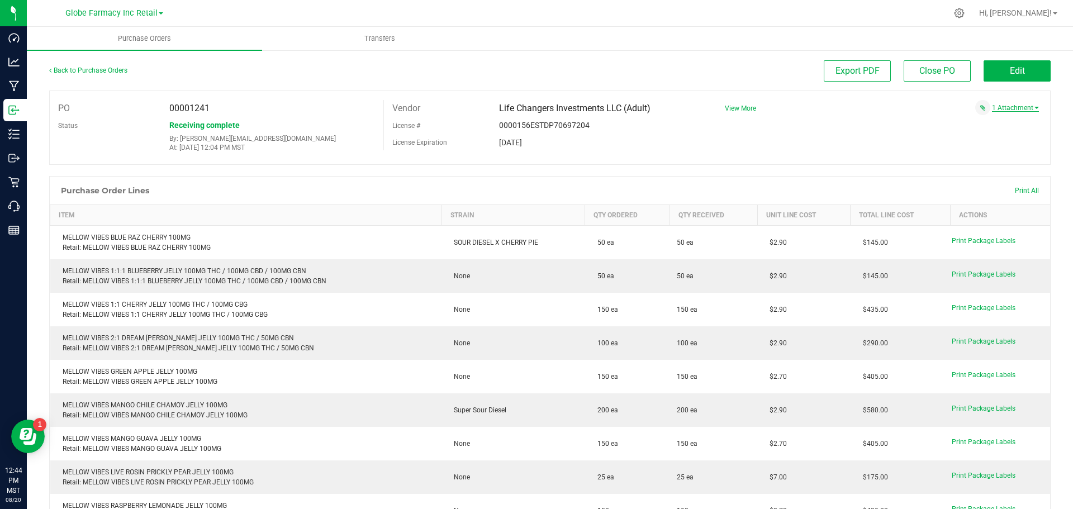
click at [1007, 111] on link "1 Attachment" at bounding box center [1015, 108] width 47 height 8
click at [951, 121] on span "MELLOW VIBES INV 1048 8.20.2025.pdf" at bounding box center [971, 121] width 99 height 7
click at [105, 71] on link "Back to Purchase Orders" at bounding box center [88, 70] width 78 height 8
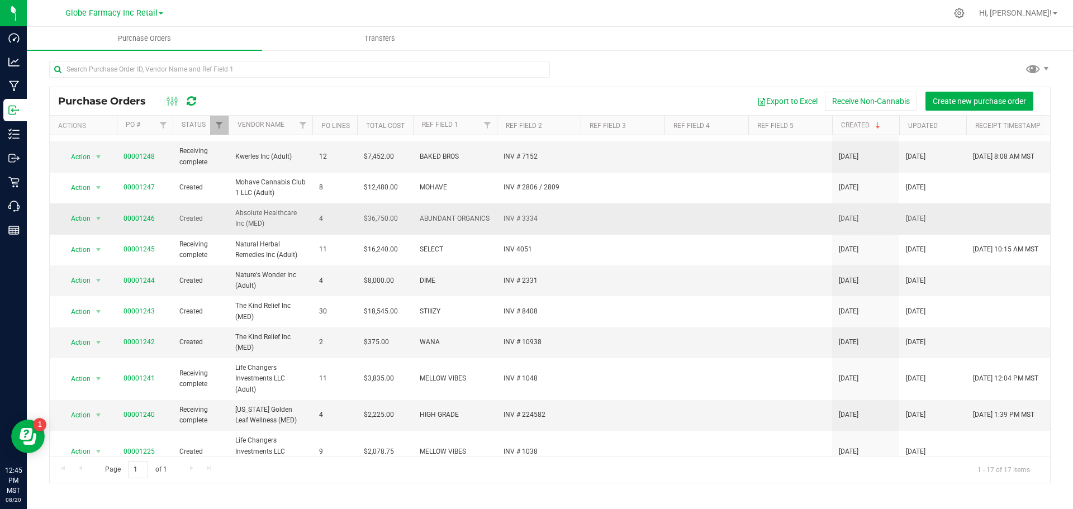
scroll to position [56, 0]
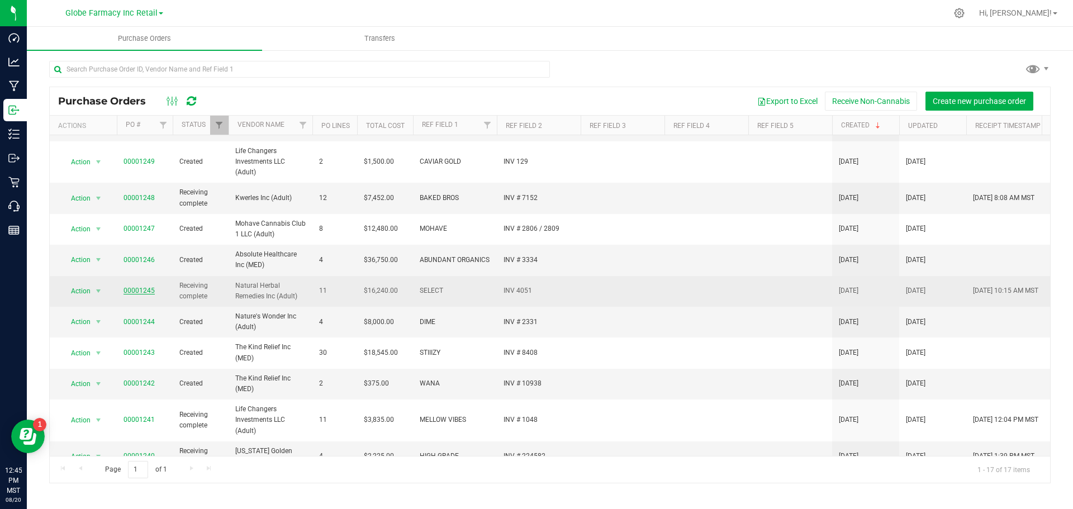
click at [137, 290] on link "00001245" at bounding box center [138, 291] width 31 height 8
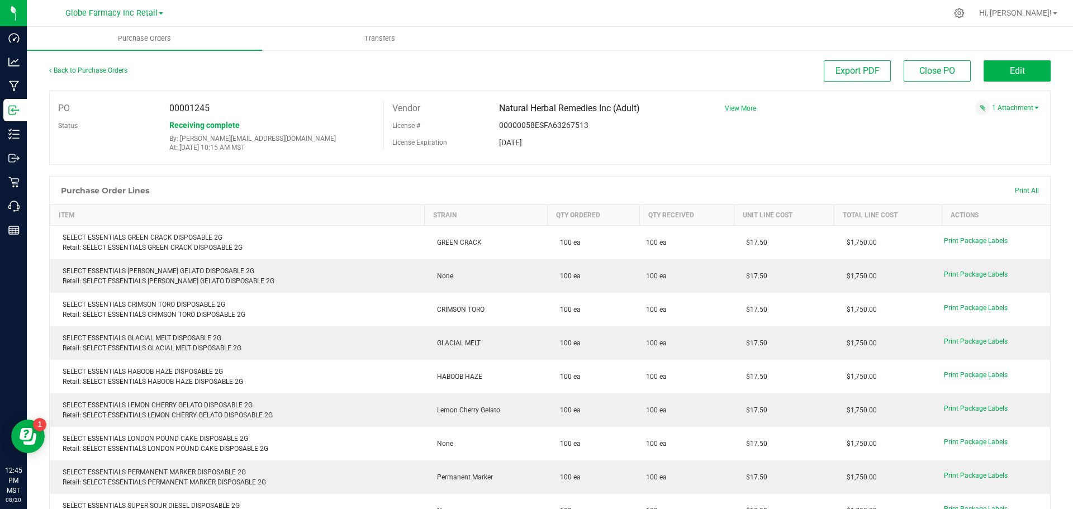
click at [733, 106] on span "View More" at bounding box center [740, 108] width 31 height 8
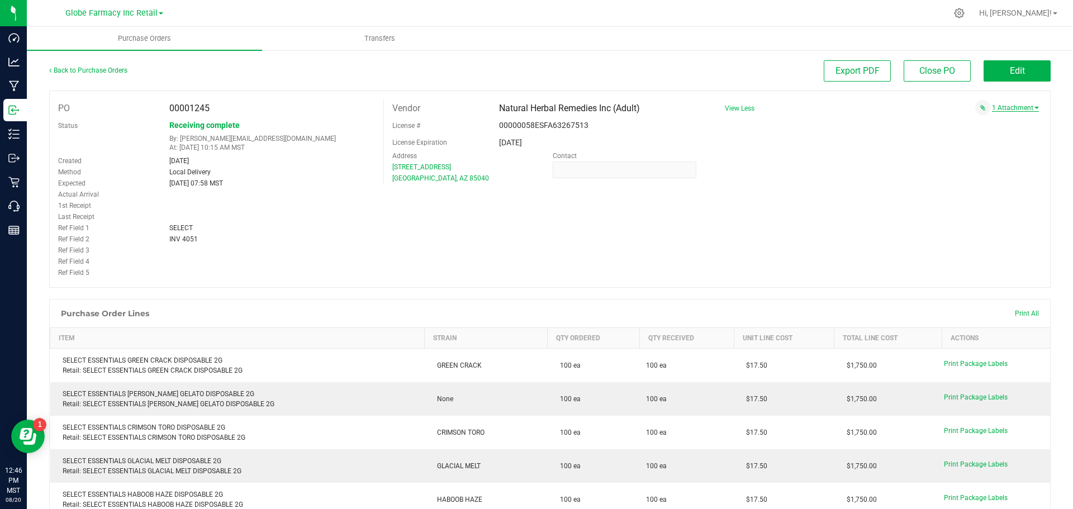
click at [1008, 108] on link "1 Attachment" at bounding box center [1015, 108] width 47 height 8
click at [966, 122] on span "SELECT INV 4051 8.19.25.pdf" at bounding box center [982, 121] width 77 height 7
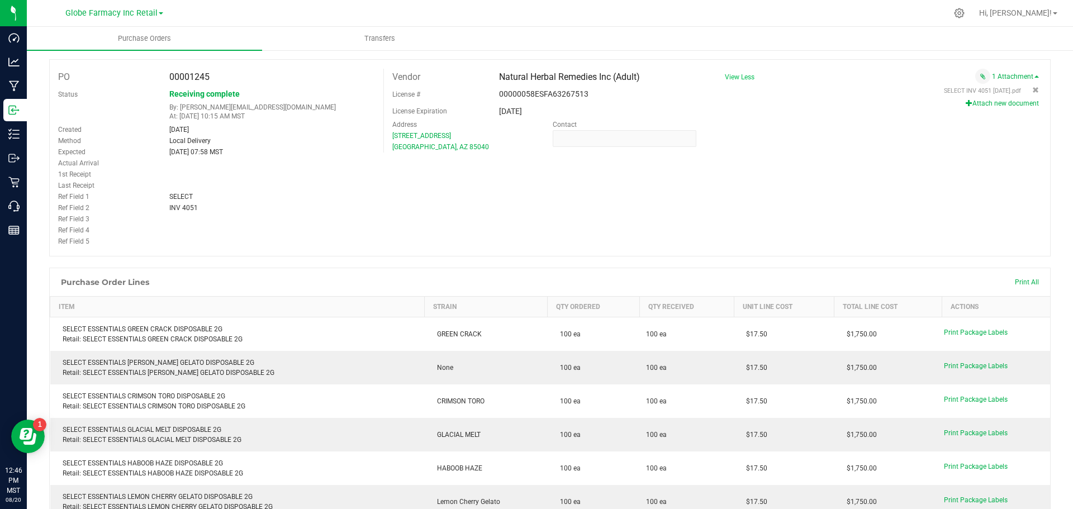
scroll to position [3, 0]
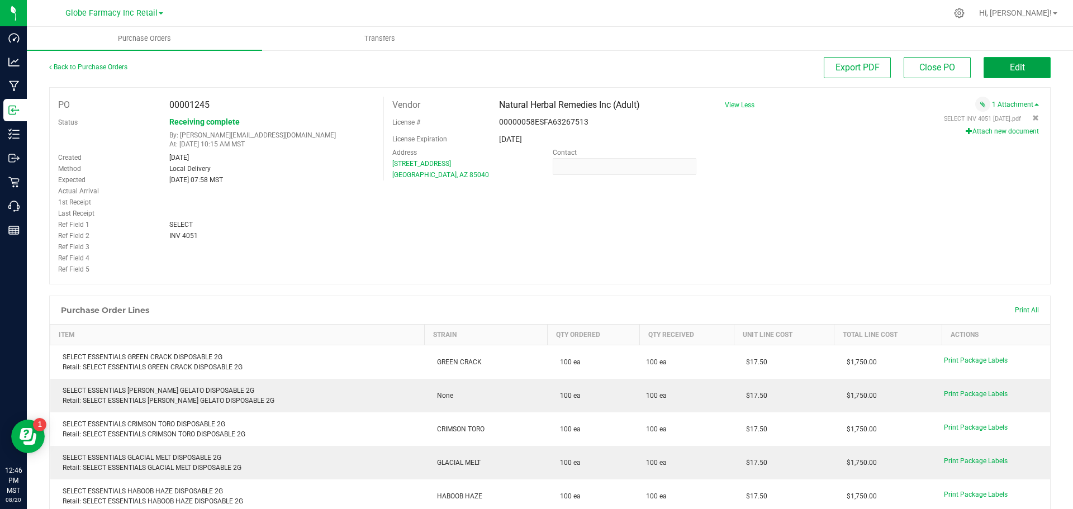
click at [992, 64] on button "Edit" at bounding box center [1016, 67] width 67 height 21
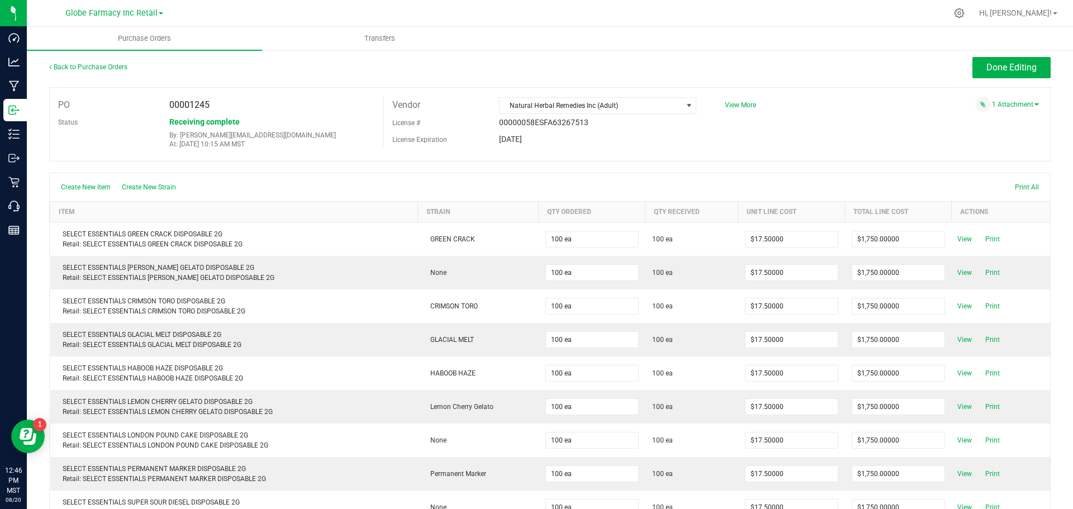
scroll to position [289, 0]
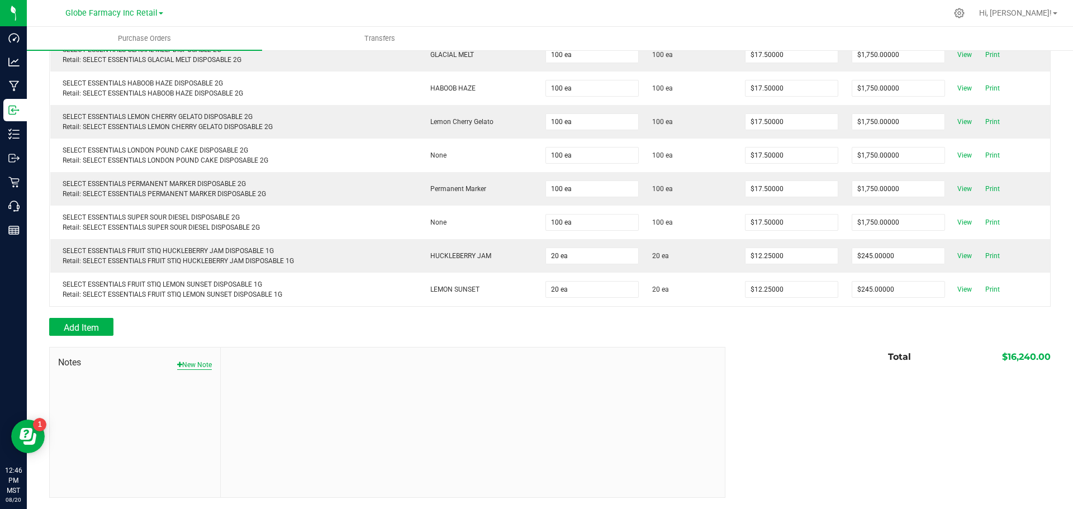
click at [196, 364] on button "New Note" at bounding box center [194, 365] width 35 height 10
click at [288, 387] on input "Note Title" at bounding box center [472, 391] width 487 height 17
type input "Docusign"
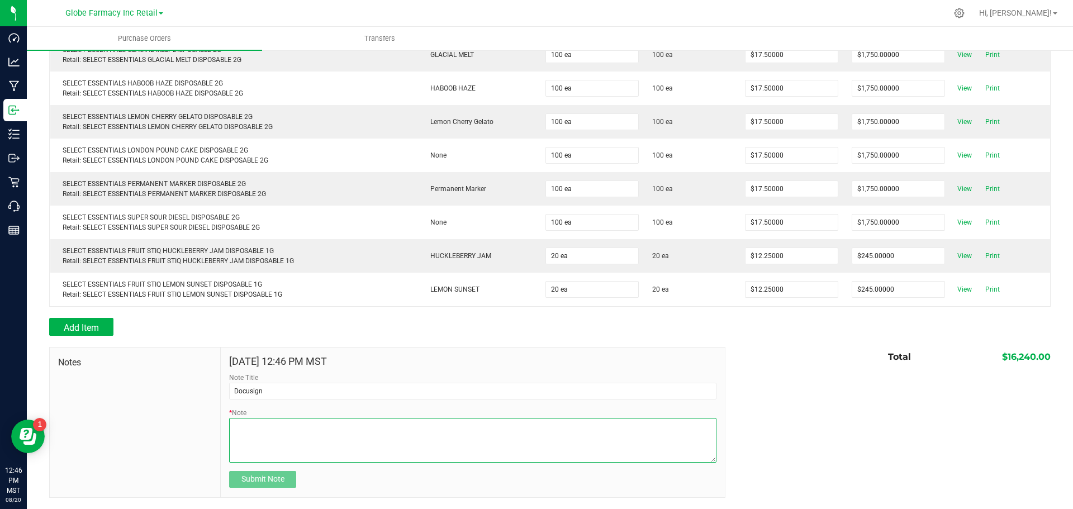
click at [285, 458] on textarea "* Note" at bounding box center [472, 440] width 487 height 45
type textarea "16,240.00"
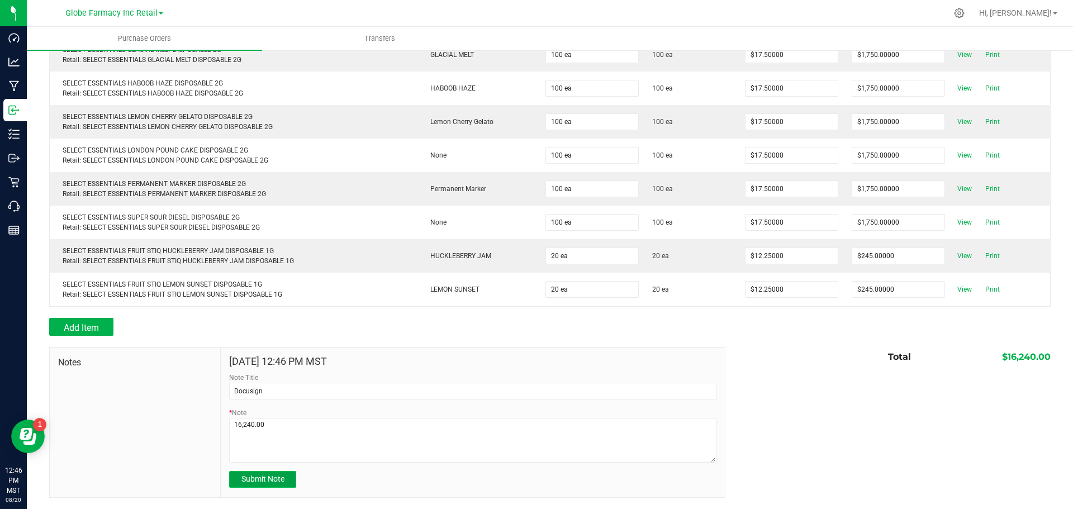
click at [263, 479] on span "Submit Note" at bounding box center [262, 478] width 43 height 9
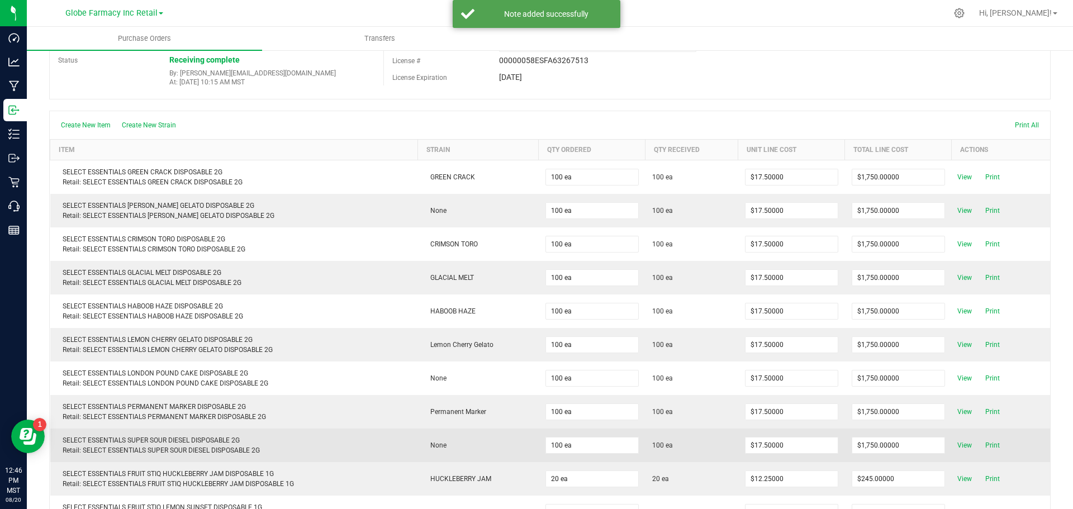
scroll to position [0, 0]
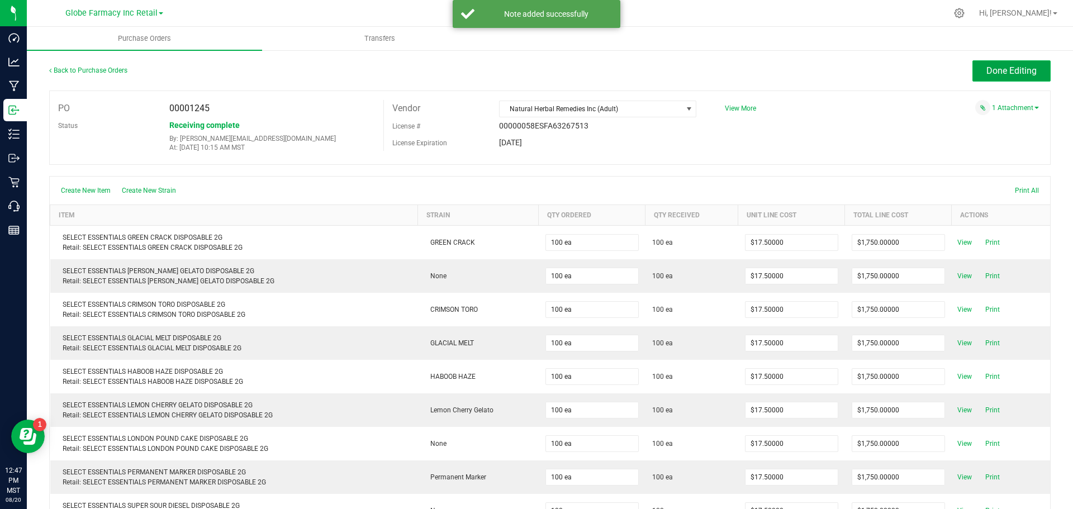
click at [987, 70] on span "Done Editing" at bounding box center [1011, 70] width 50 height 11
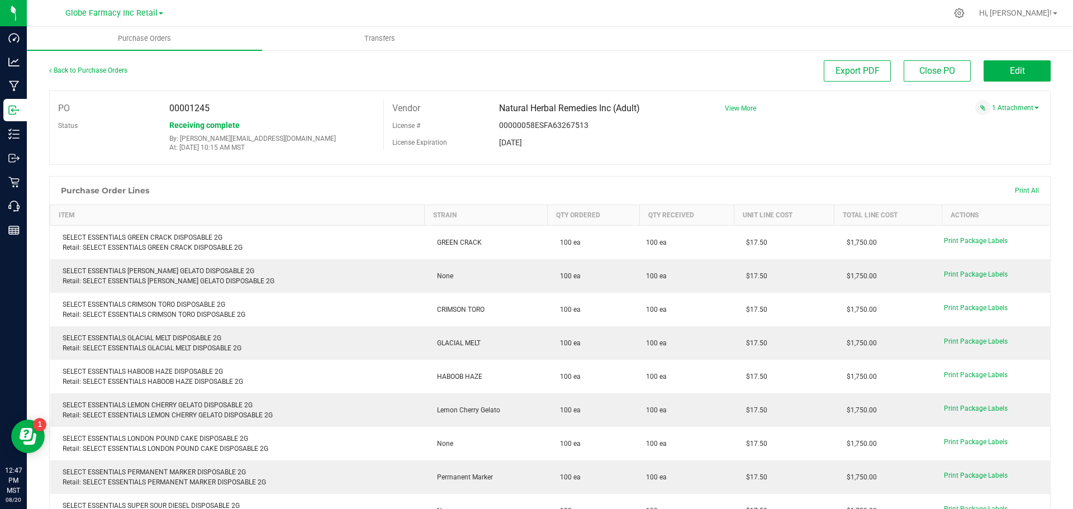
click at [729, 108] on span "View More" at bounding box center [740, 108] width 31 height 8
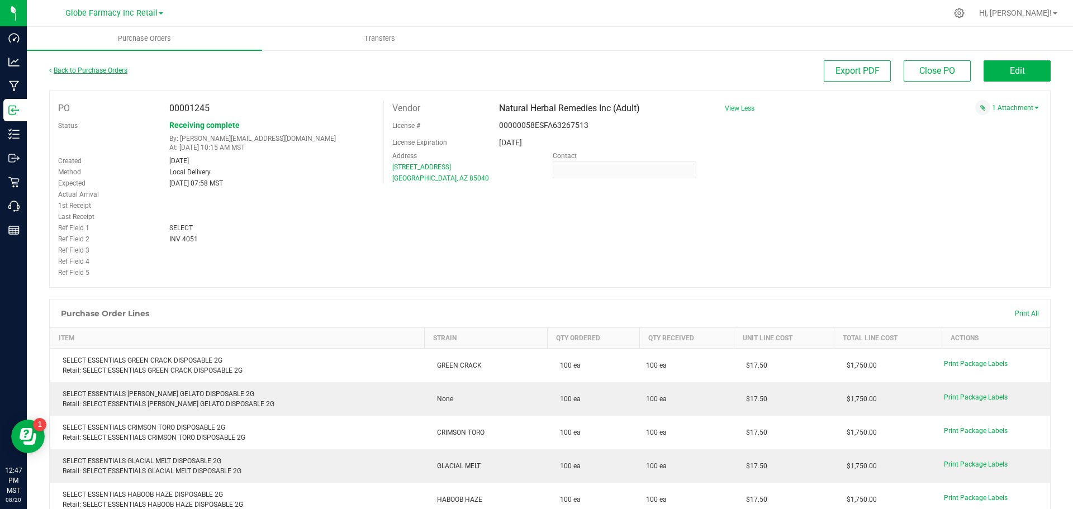
click at [111, 72] on link "Back to Purchase Orders" at bounding box center [88, 70] width 78 height 8
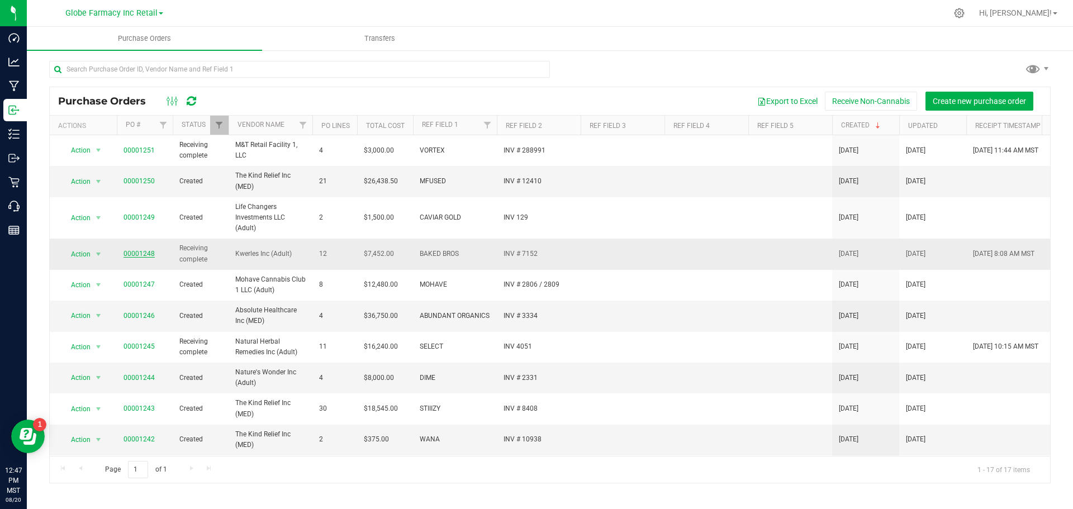
click at [144, 255] on link "00001248" at bounding box center [138, 254] width 31 height 8
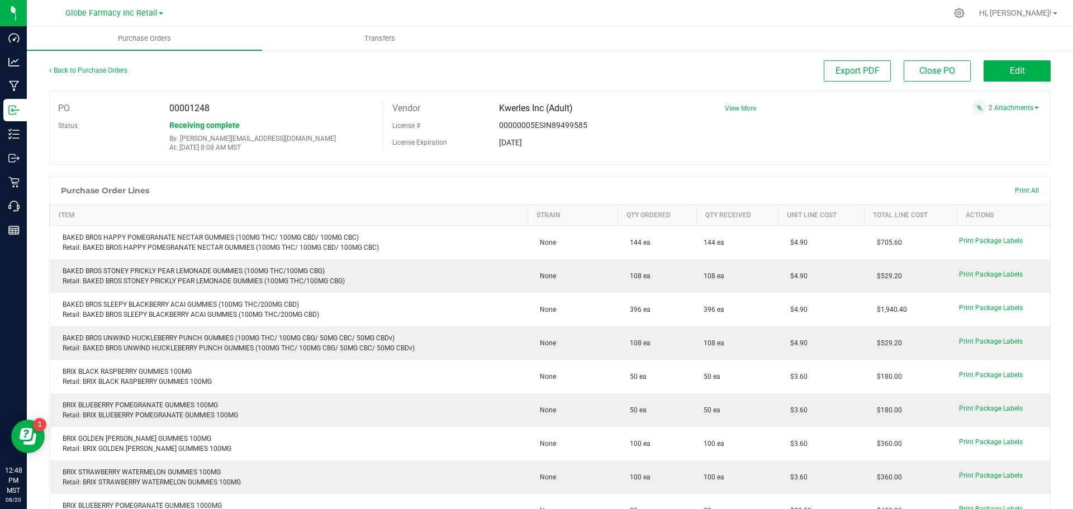
click at [740, 106] on span "View More" at bounding box center [740, 108] width 31 height 8
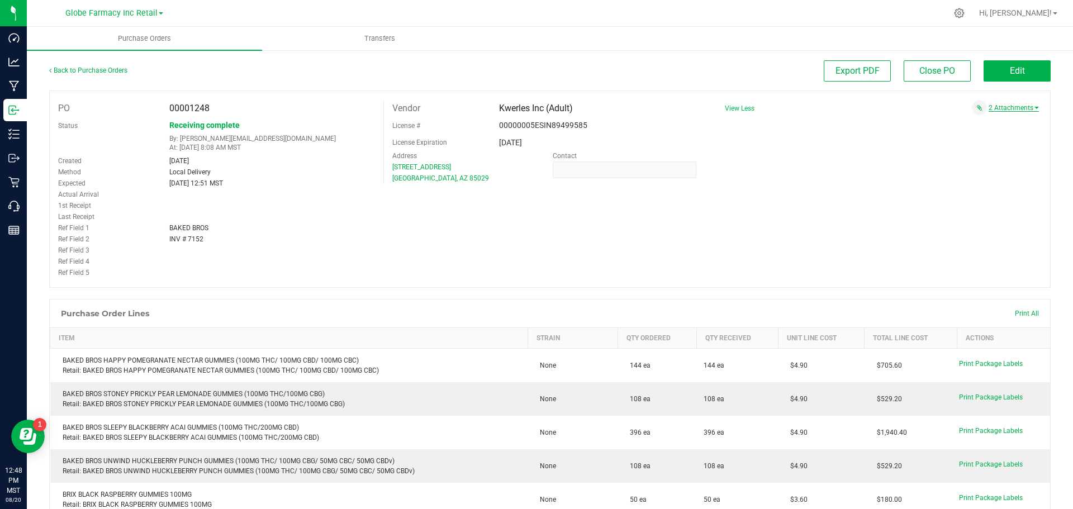
click at [1004, 109] on link "2 Attachments" at bounding box center [1014, 108] width 50 height 8
click at [958, 128] on div "baked bros # 7152 08202025.pdf" at bounding box center [876, 132] width 290 height 9
click at [964, 123] on span "Earth's Healing_CM08.25_$2,538.00.pdf" at bounding box center [967, 121] width 108 height 7
click at [932, 133] on span "baked bros # 7152 08202025.pdf" at bounding box center [976, 132] width 90 height 7
click at [1015, 72] on span "Edit" at bounding box center [1017, 70] width 15 height 11
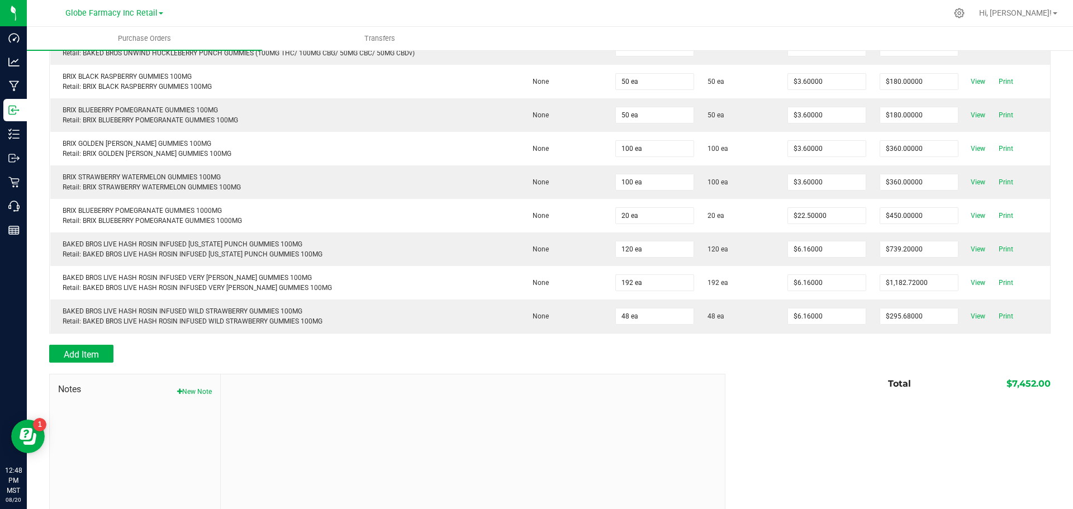
scroll to position [322, 0]
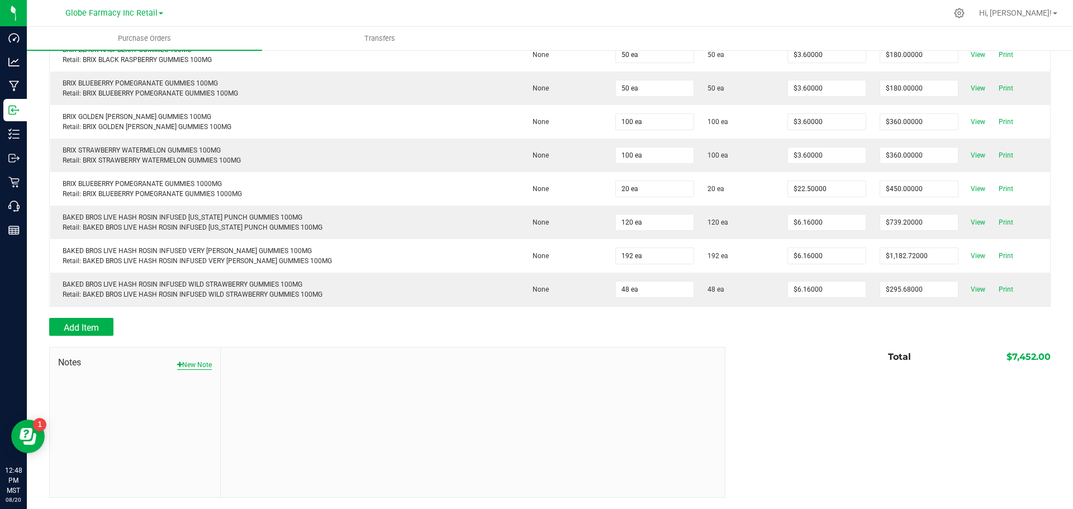
click at [190, 367] on button "New Note" at bounding box center [194, 365] width 35 height 10
click at [282, 396] on input "Note Title" at bounding box center [472, 391] width 487 height 17
type input "Docusign"
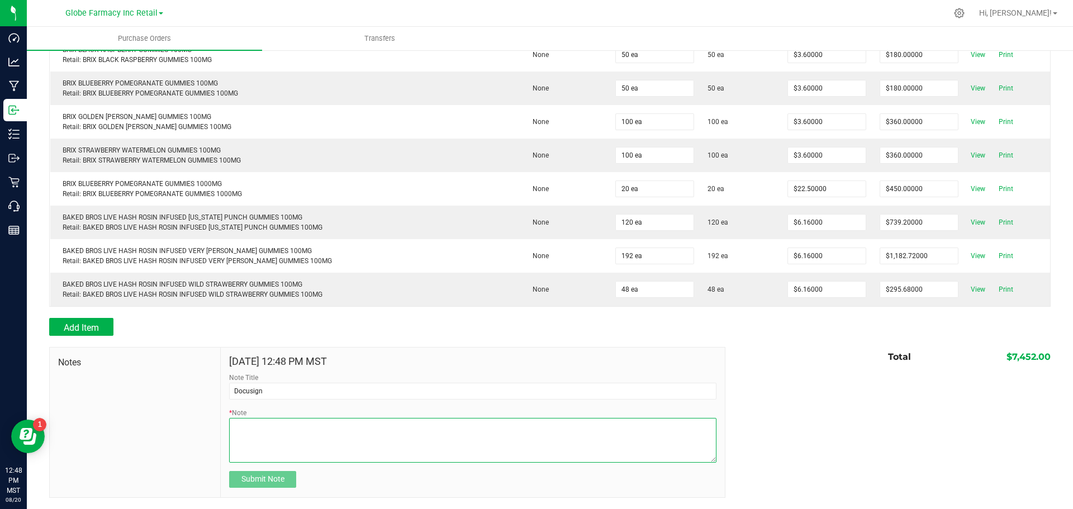
click at [314, 445] on textarea "* Note" at bounding box center [472, 440] width 487 height 45
type textarea "7,452.00"
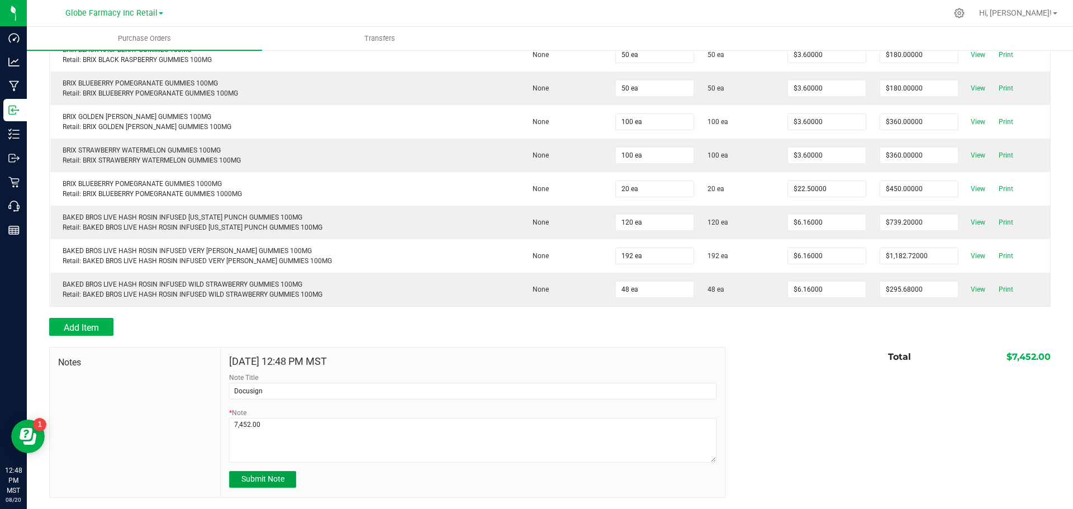
click at [273, 478] on span "Submit Note" at bounding box center [262, 478] width 43 height 9
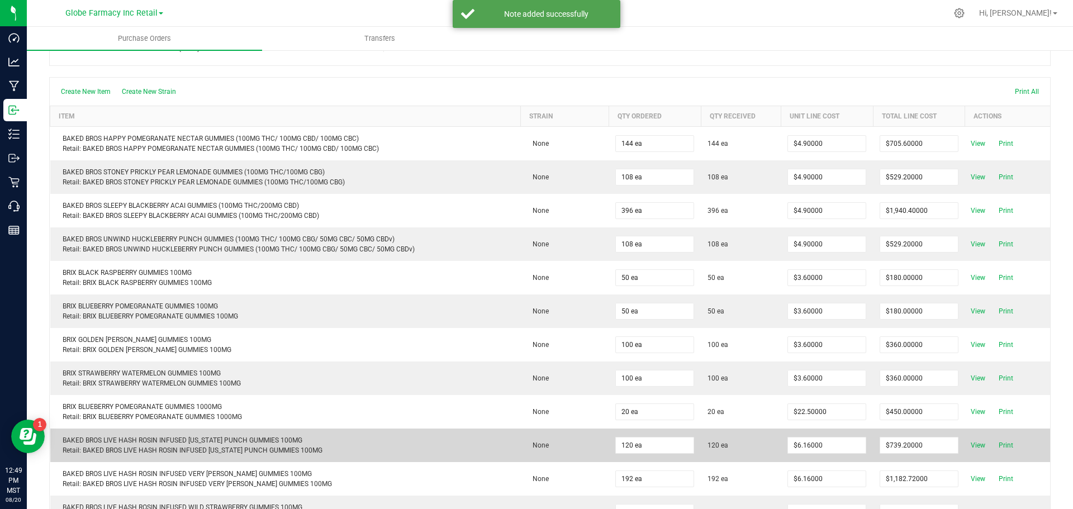
scroll to position [0, 0]
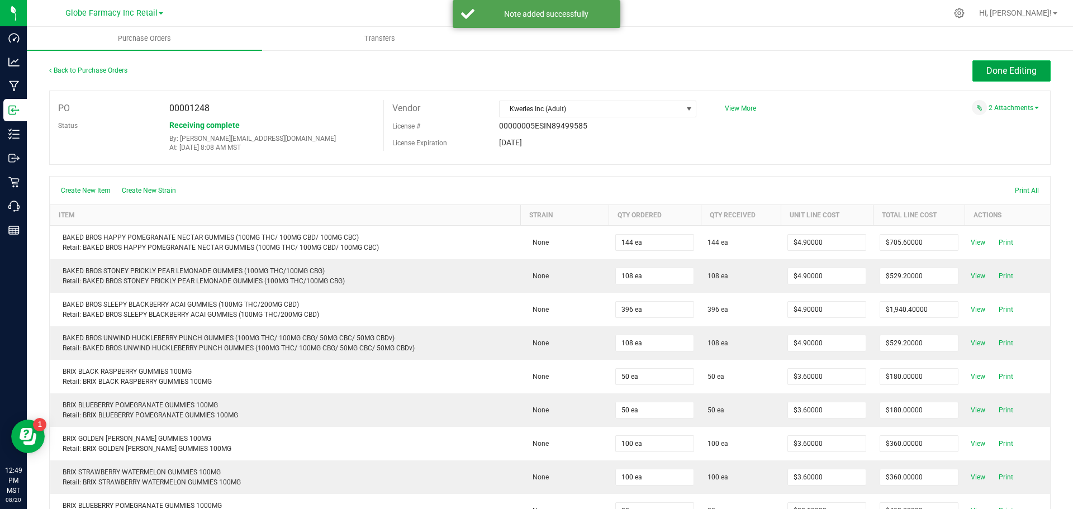
click at [992, 71] on span "Done Editing" at bounding box center [1011, 70] width 50 height 11
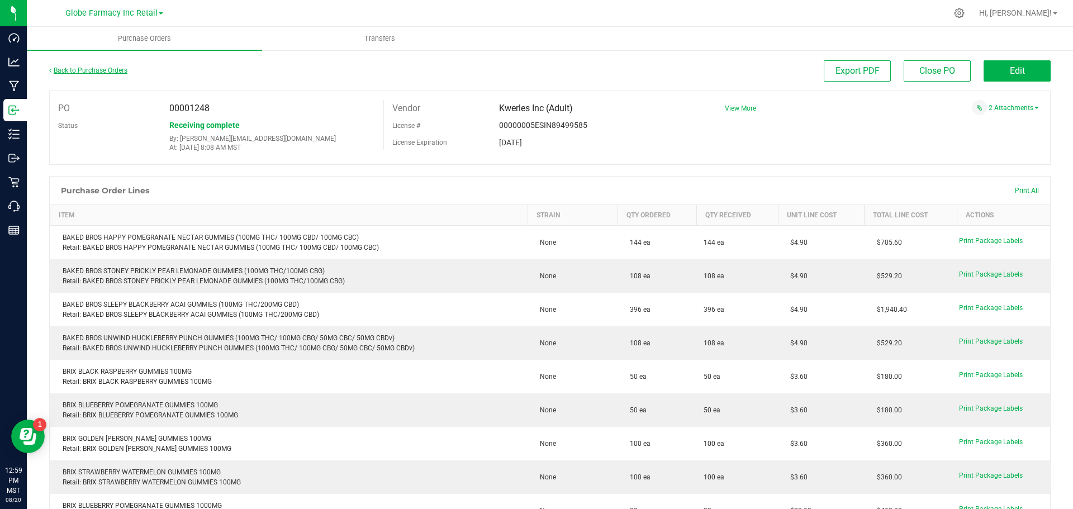
click at [102, 72] on link "Back to Purchase Orders" at bounding box center [88, 70] width 78 height 8
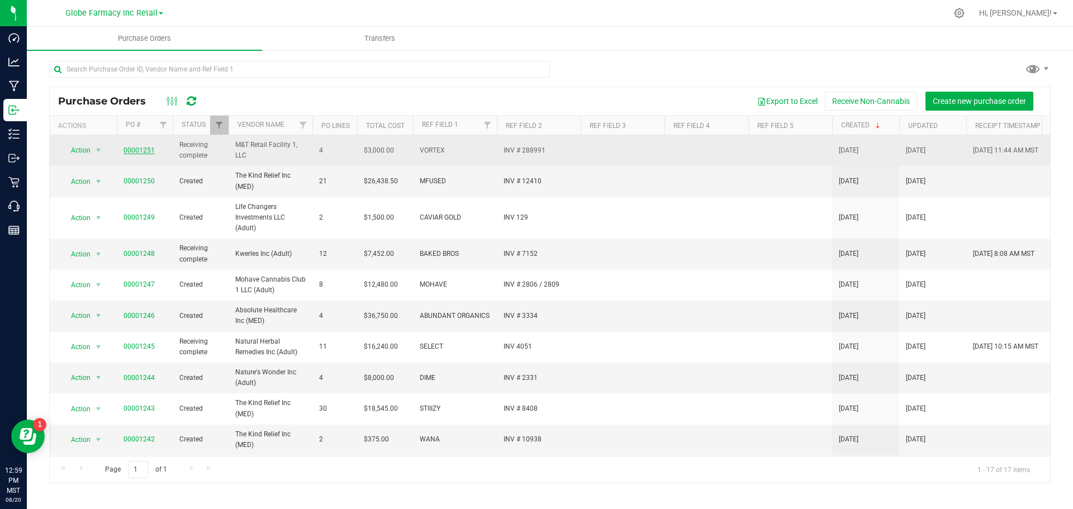
click at [137, 150] on link "00001251" at bounding box center [138, 150] width 31 height 8
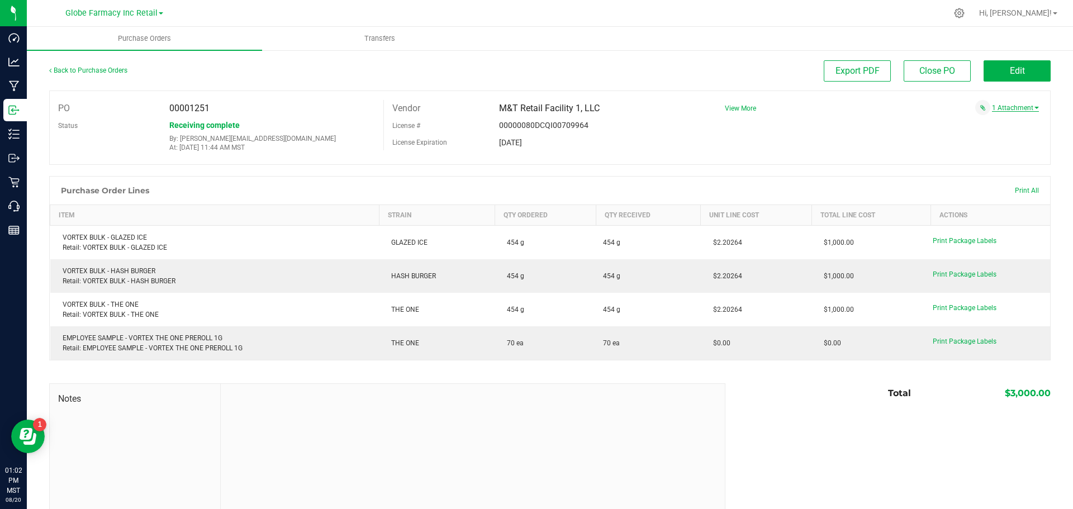
click at [1008, 107] on link "1 Attachment" at bounding box center [1015, 108] width 47 height 8
click at [987, 122] on span "VORTEX INV # 288991 08.20.2025.pdf" at bounding box center [975, 121] width 91 height 7
drag, startPoint x: 964, startPoint y: 439, endPoint x: 932, endPoint y: 406, distance: 45.4
click at [962, 439] on div "Notes Total $3,000.00" at bounding box center [549, 458] width 1001 height 151
click at [1010, 69] on span "Edit" at bounding box center [1017, 70] width 15 height 11
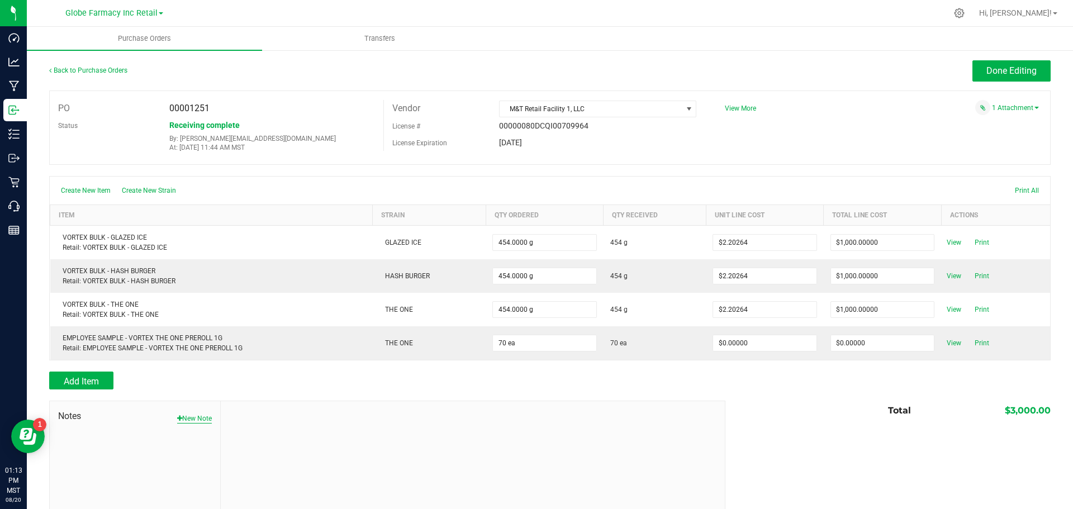
drag, startPoint x: 185, startPoint y: 420, endPoint x: 204, endPoint y: 421, distance: 19.0
click at [186, 420] on button "New Note" at bounding box center [194, 419] width 35 height 10
drag, startPoint x: 294, startPoint y: 442, endPoint x: 305, endPoint y: 437, distance: 12.3
click at [294, 442] on input "Note Title" at bounding box center [472, 444] width 487 height 17
type input "Docusign"
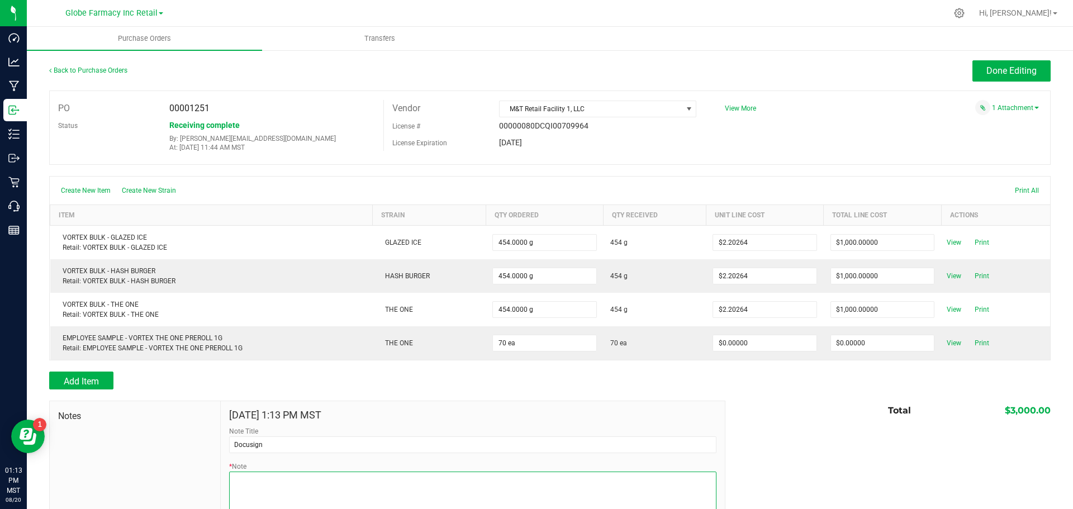
click at [288, 494] on textarea "* Note" at bounding box center [472, 494] width 487 height 45
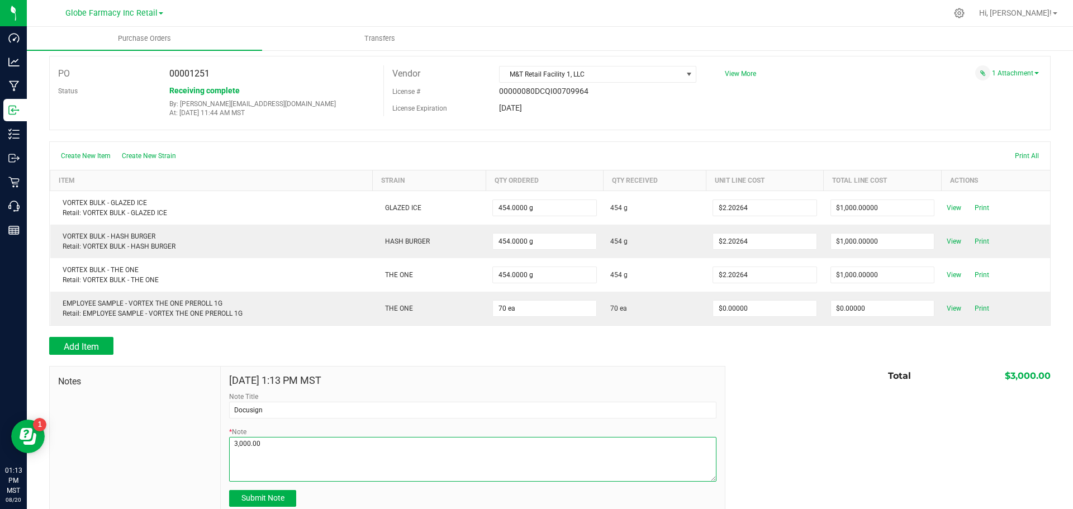
scroll to position [54, 0]
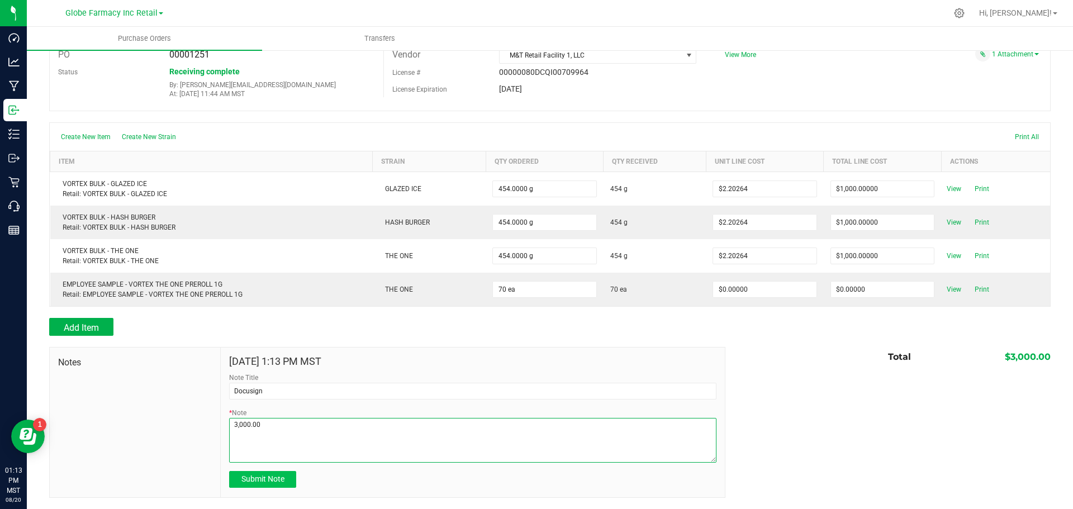
type textarea "3,000.00"
click at [270, 477] on span "Submit Note" at bounding box center [262, 478] width 43 height 9
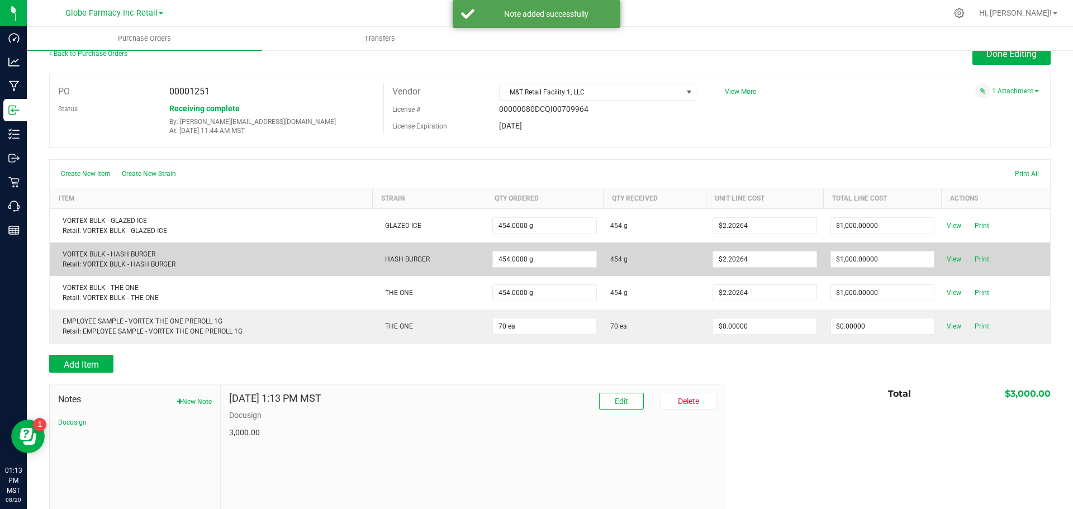
scroll to position [0, 0]
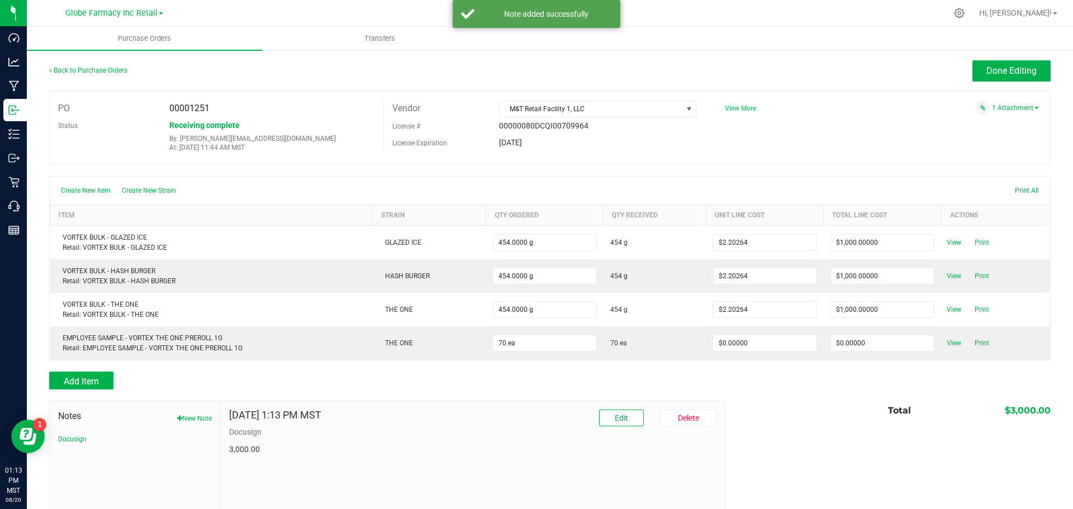
click at [728, 109] on span "View More" at bounding box center [740, 108] width 31 height 8
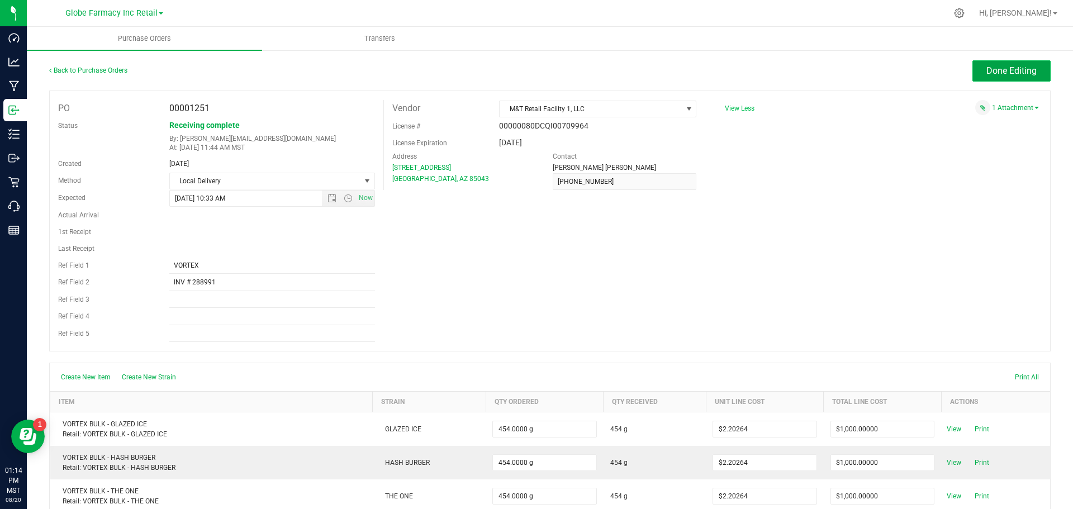
click at [991, 71] on span "Done Editing" at bounding box center [1011, 70] width 50 height 11
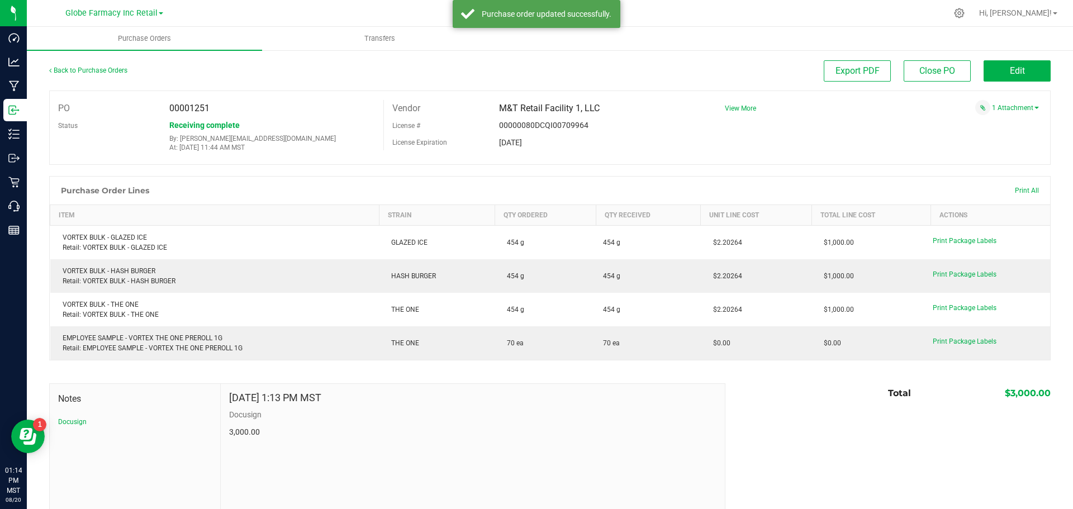
click at [118, 74] on div "Back to Purchase Orders" at bounding box center [174, 70] width 250 height 20
click at [98, 70] on link "Back to Purchase Orders" at bounding box center [88, 70] width 78 height 8
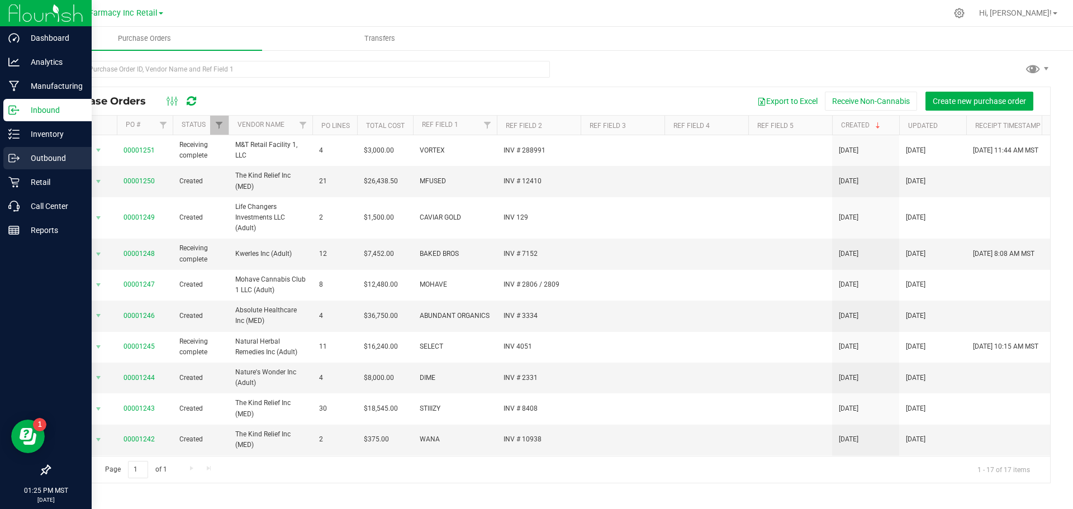
click at [45, 159] on p "Outbound" at bounding box center [53, 157] width 67 height 13
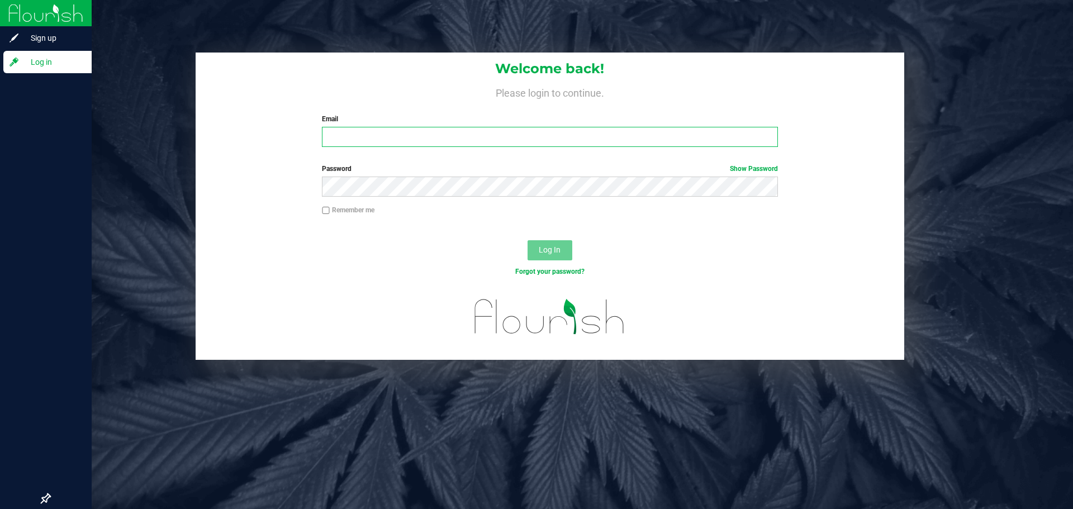
type input "[EMAIL_ADDRESS][DOMAIN_NAME]"
drag, startPoint x: 373, startPoint y: 139, endPoint x: 379, endPoint y: 144, distance: 8.7
click at [372, 139] on input "[EMAIL_ADDRESS][DOMAIN_NAME]" at bounding box center [549, 137] width 455 height 20
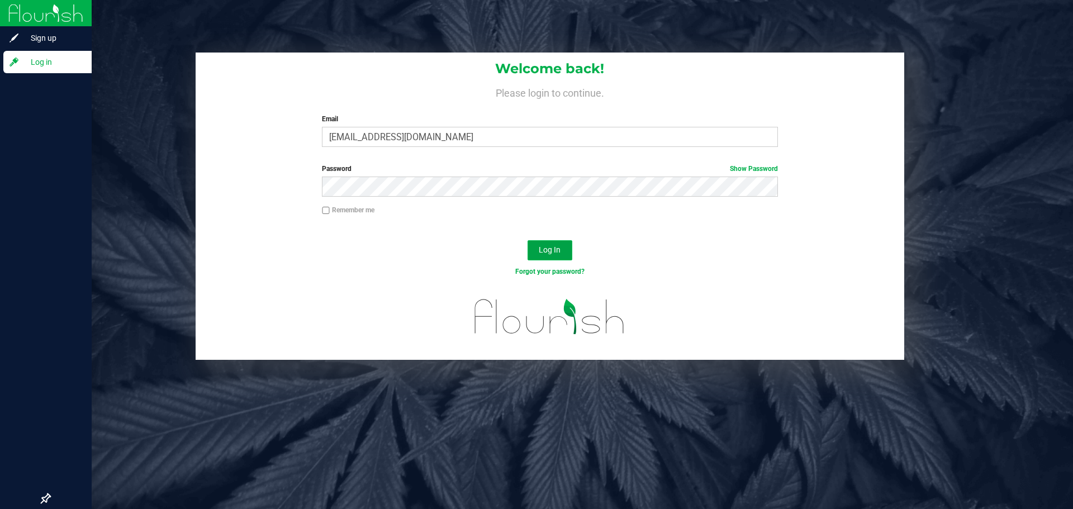
click at [557, 250] on span "Log In" at bounding box center [550, 249] width 22 height 9
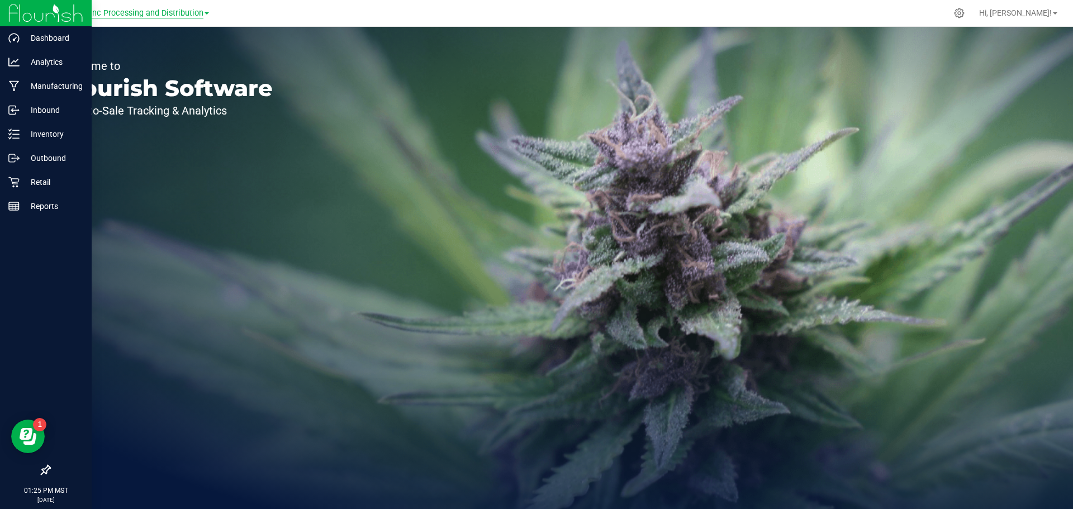
click at [142, 17] on span "Globe Farmacy Inc Processing and Distribution" at bounding box center [117, 13] width 171 height 10
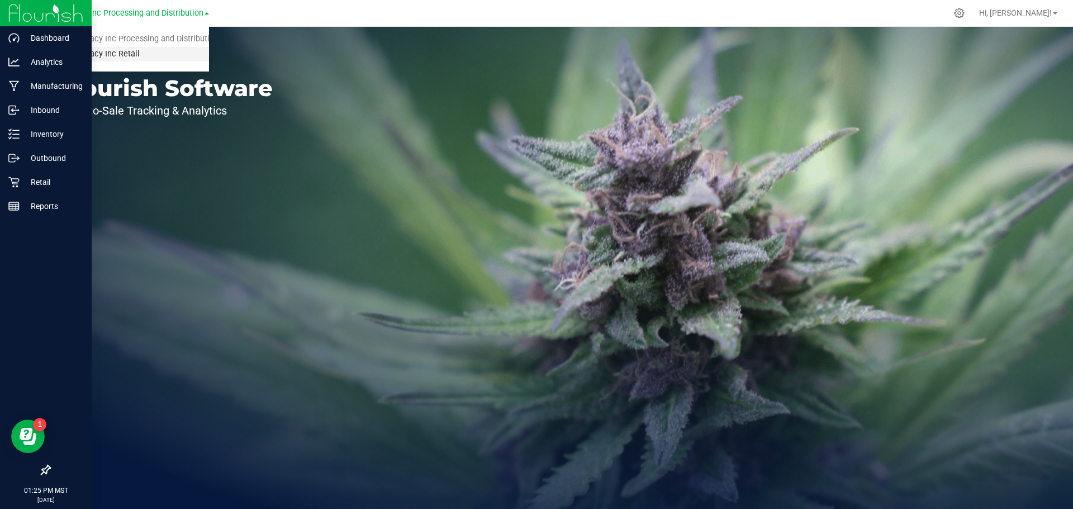
click at [115, 51] on link "Globe Farmacy Inc Retail" at bounding box center [120, 54] width 177 height 15
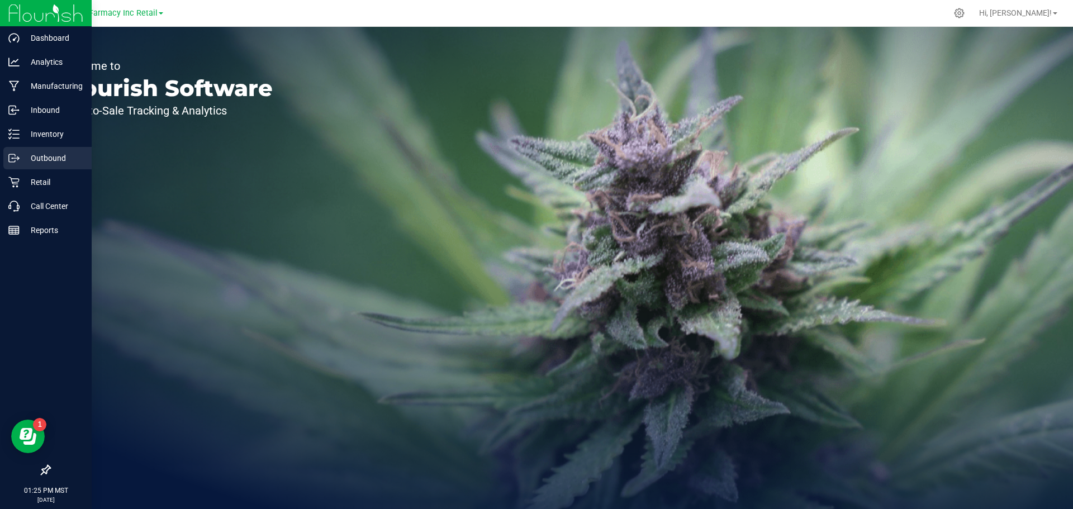
click at [41, 161] on p "Outbound" at bounding box center [53, 157] width 67 height 13
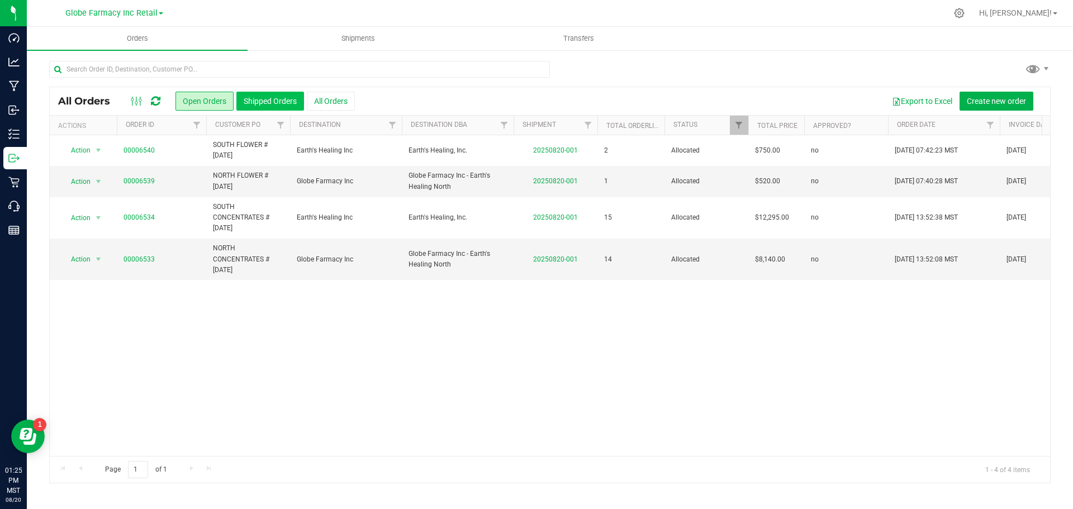
click at [277, 94] on button "Shipped Orders" at bounding box center [270, 101] width 68 height 19
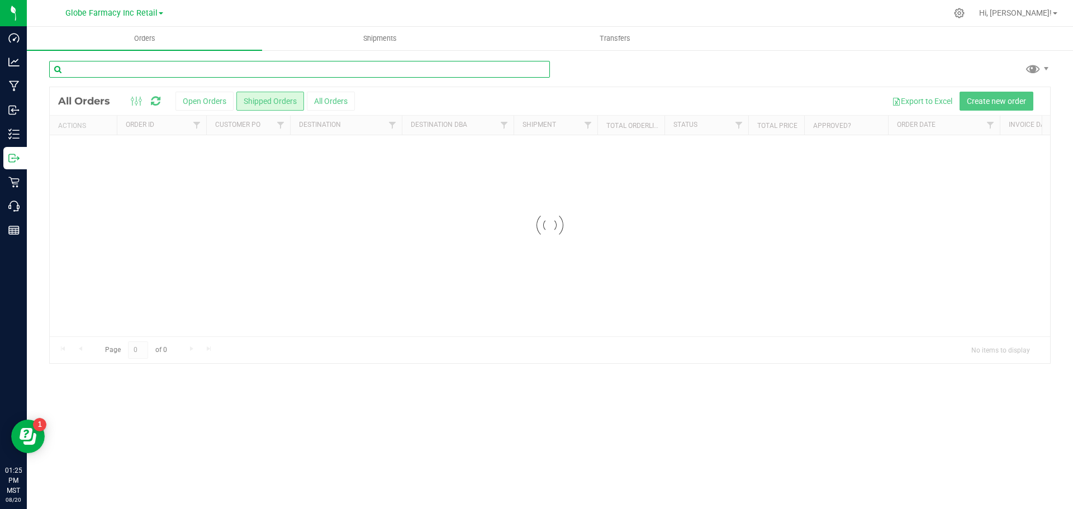
click at [147, 63] on input "text" at bounding box center [299, 69] width 501 height 17
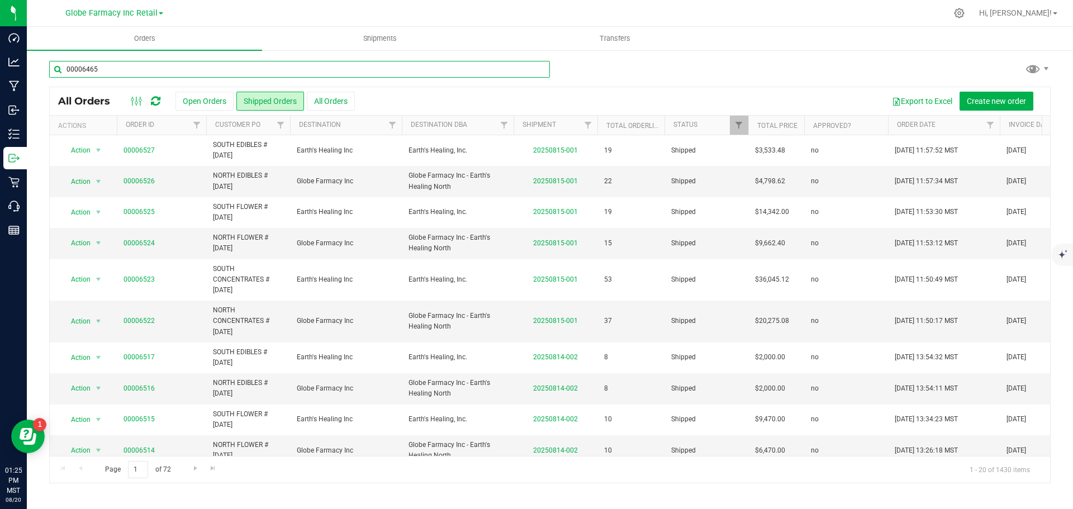
type input "00006465"
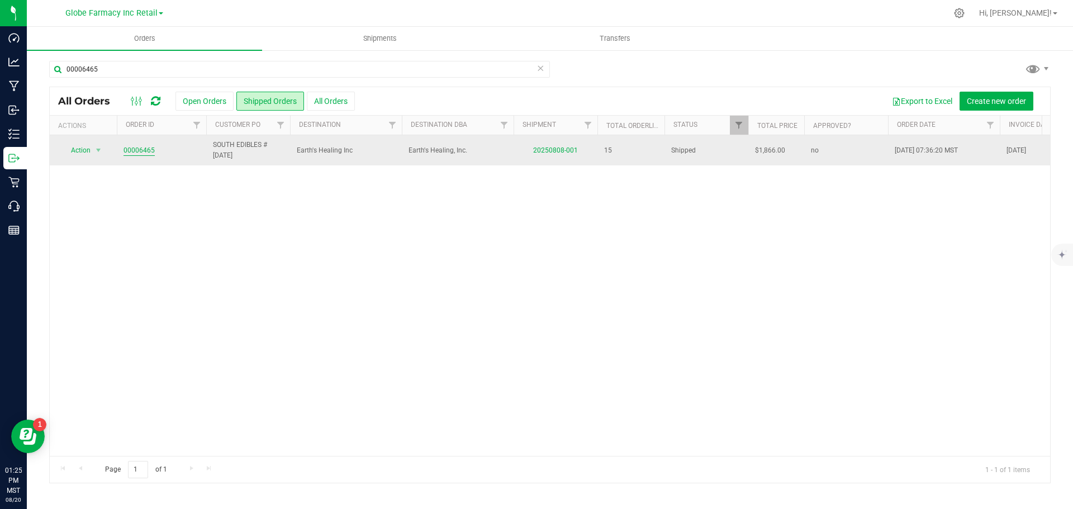
click at [142, 149] on link "00006465" at bounding box center [138, 150] width 31 height 11
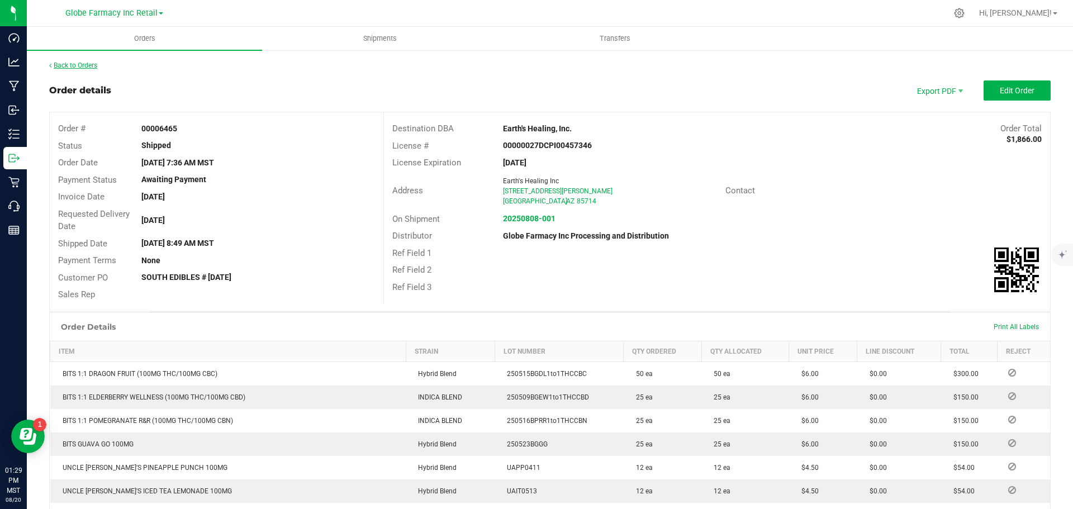
click at [78, 66] on link "Back to Orders" at bounding box center [73, 65] width 48 height 8
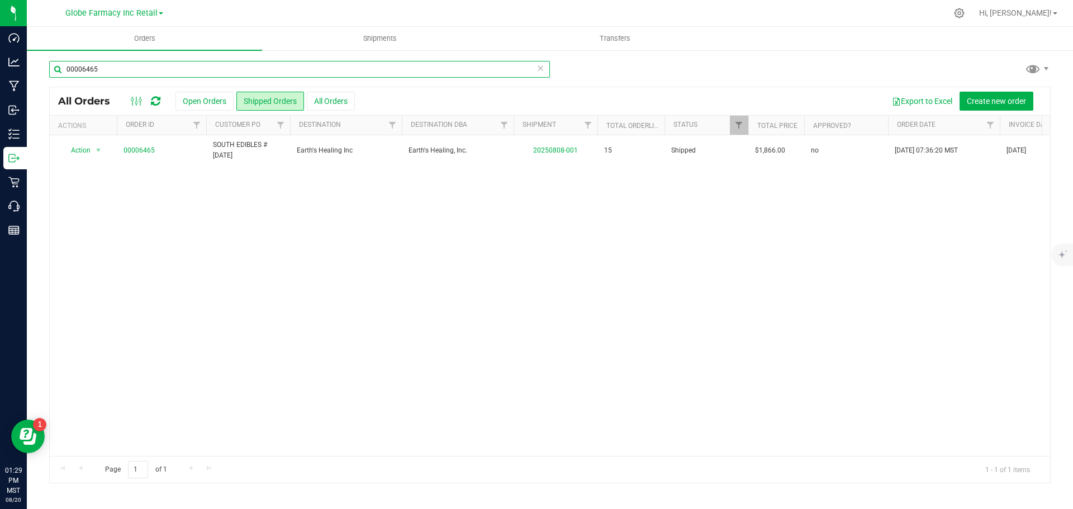
click at [150, 72] on input "00006465" at bounding box center [299, 69] width 501 height 17
click at [202, 297] on div "Action Action Clone order Mark as fully paid Order audit log Print COAs (single…" at bounding box center [550, 295] width 1000 height 321
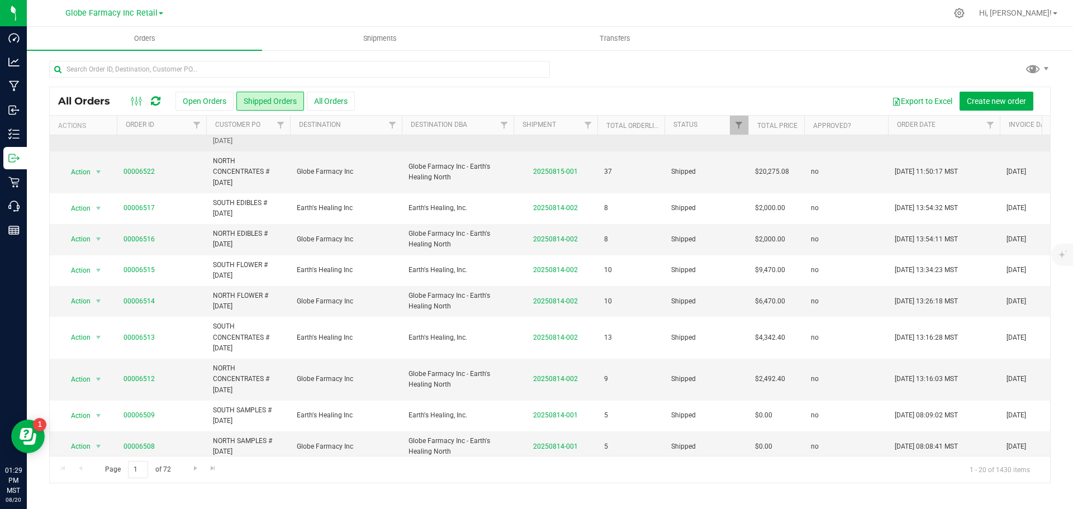
scroll to position [168, 0]
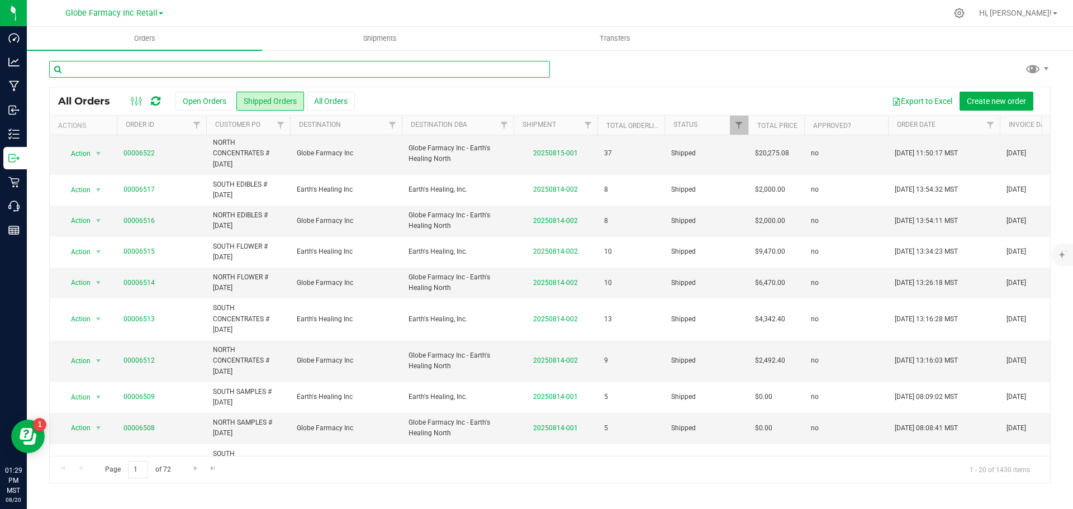
click at [130, 68] on input "text" at bounding box center [299, 69] width 501 height 17
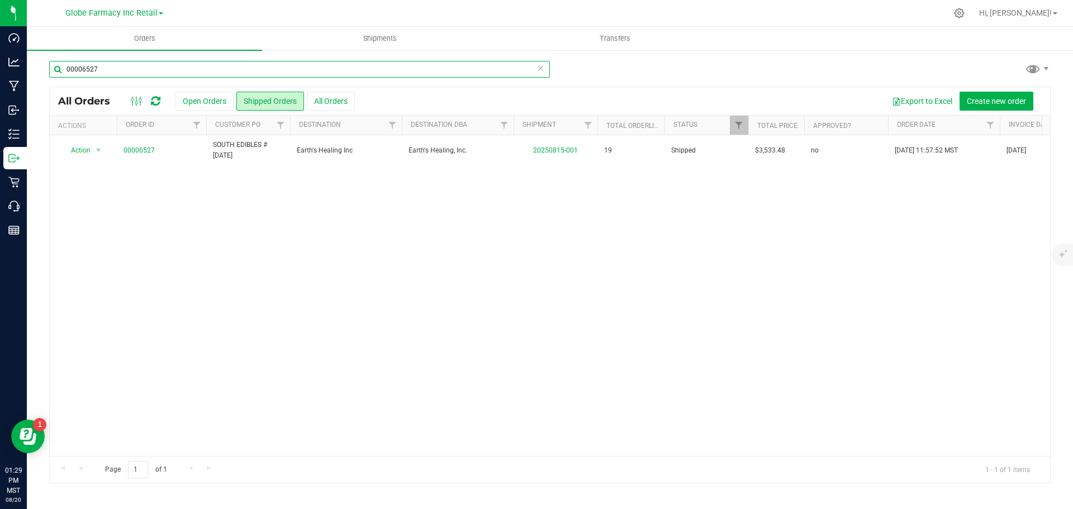
click at [134, 72] on input "00006527" at bounding box center [299, 69] width 501 height 17
click at [134, 72] on input "00006523" at bounding box center [299, 69] width 501 height 17
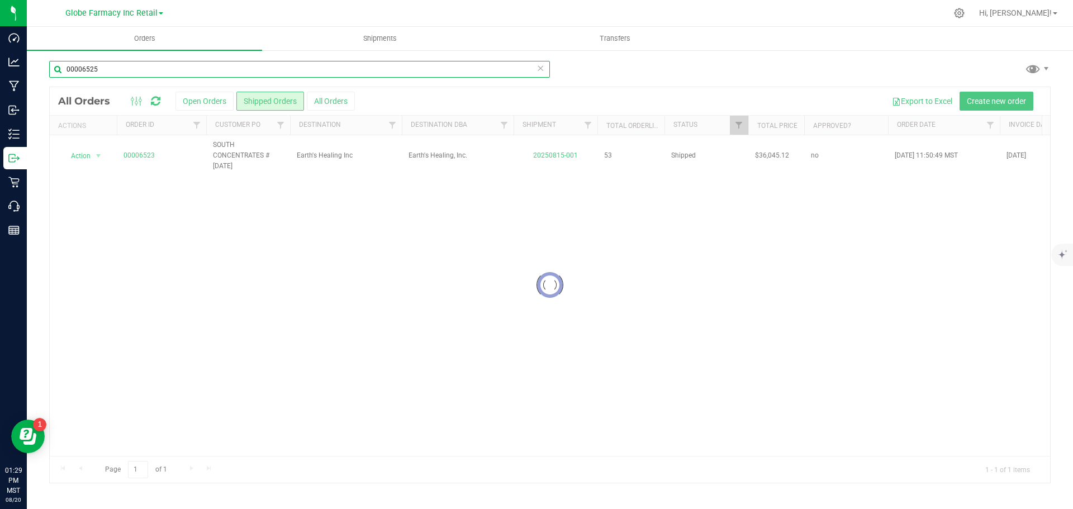
type input "00006525"
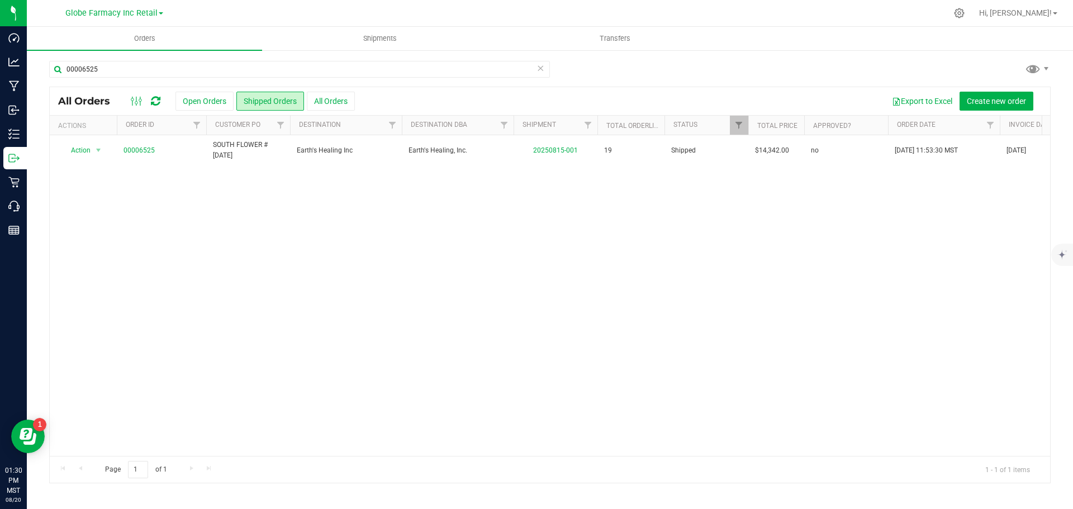
drag, startPoint x: 330, startPoint y: 264, endPoint x: 321, endPoint y: 262, distance: 9.1
click at [325, 263] on div "Action Action Clone order Mark as fully paid Order audit log Print COAs (single…" at bounding box center [550, 295] width 1000 height 321
drag, startPoint x: 481, startPoint y: 297, endPoint x: 402, endPoint y: 191, distance: 132.7
click at [481, 297] on div "Action Action Clone order Mark as fully paid Order audit log Print COAs (single…" at bounding box center [550, 295] width 1000 height 321
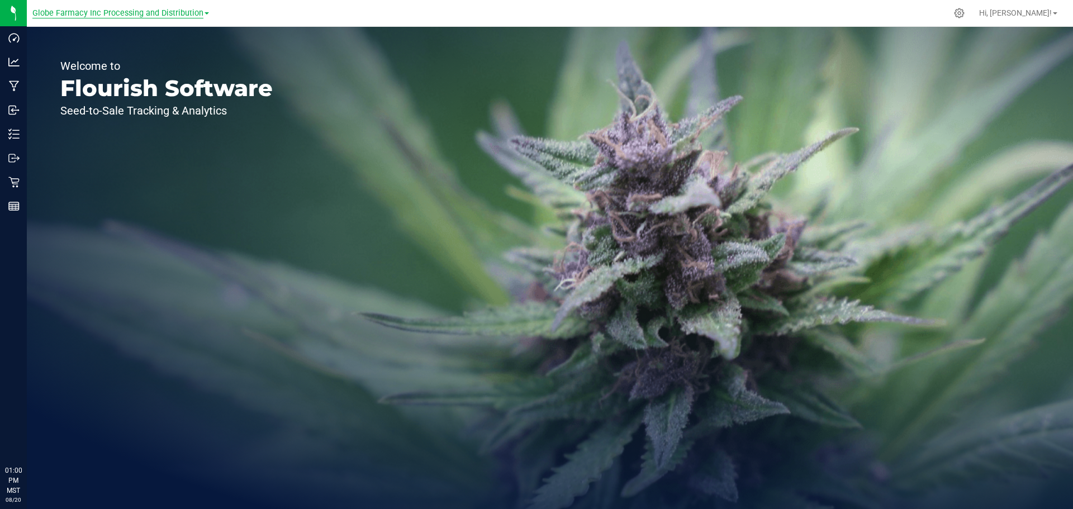
click at [104, 15] on span "Globe Farmacy Inc Processing and Distribution" at bounding box center [117, 13] width 171 height 10
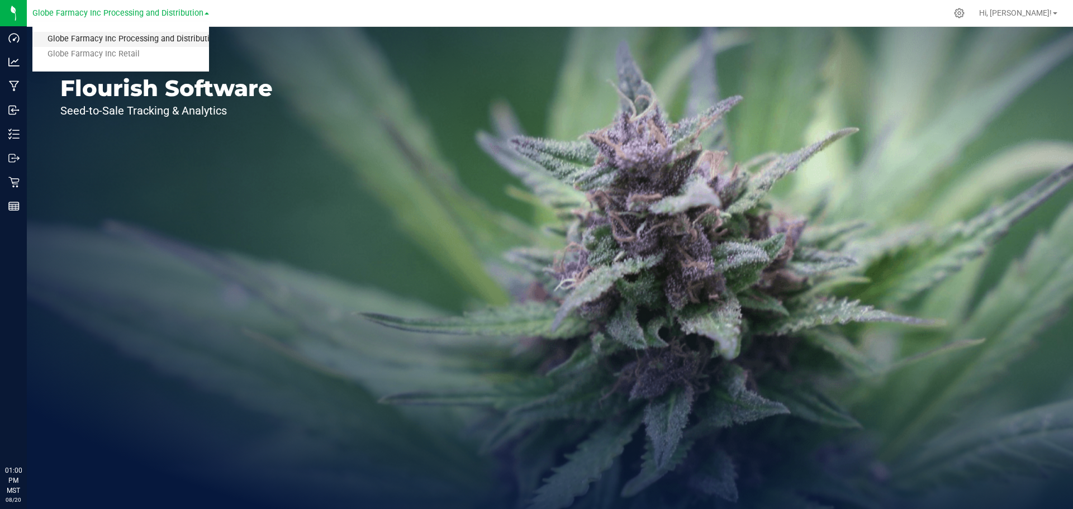
click at [102, 36] on link "Globe Farmacy Inc Processing and Distribution" at bounding box center [120, 39] width 177 height 15
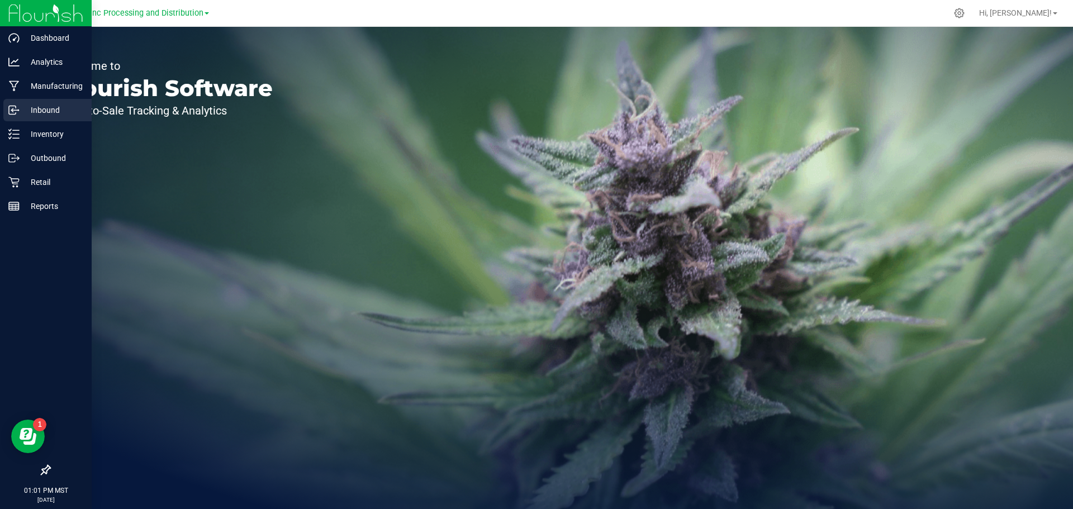
click at [50, 113] on p "Inbound" at bounding box center [53, 109] width 67 height 13
